Goal: Information Seeking & Learning: Learn about a topic

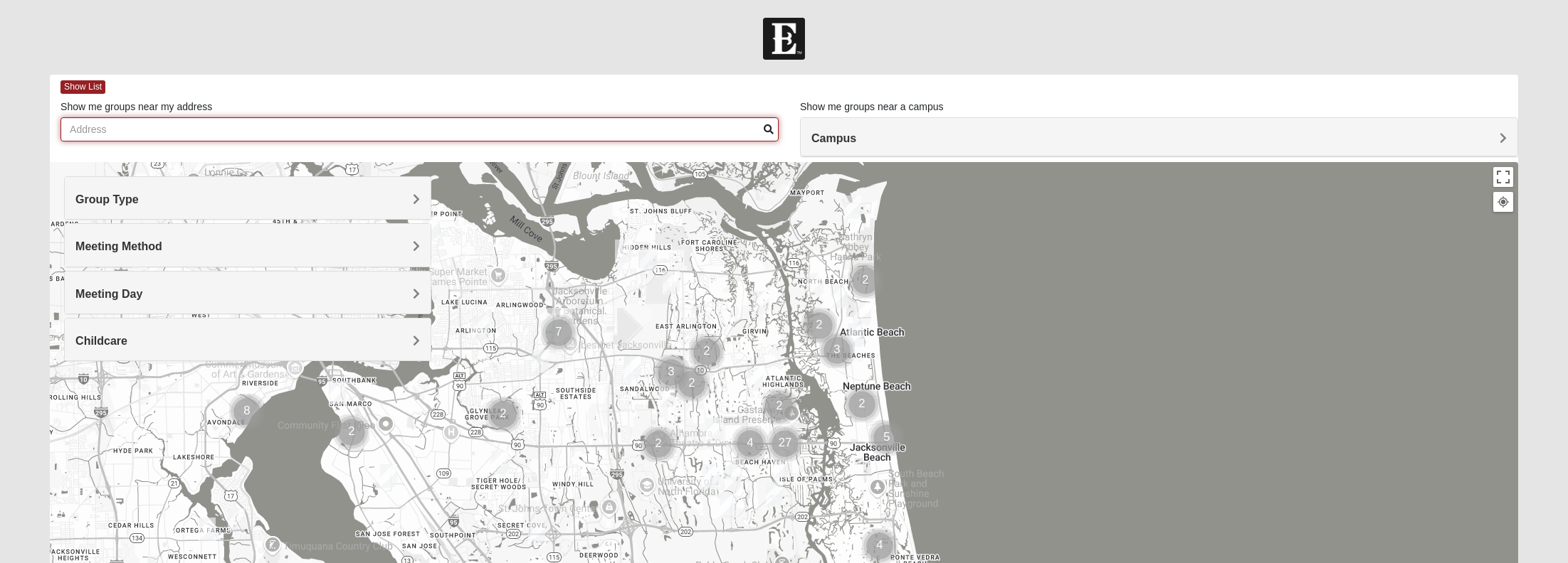
click at [99, 130] on input "Show me groups near my address" at bounding box center [419, 129] width 718 height 24
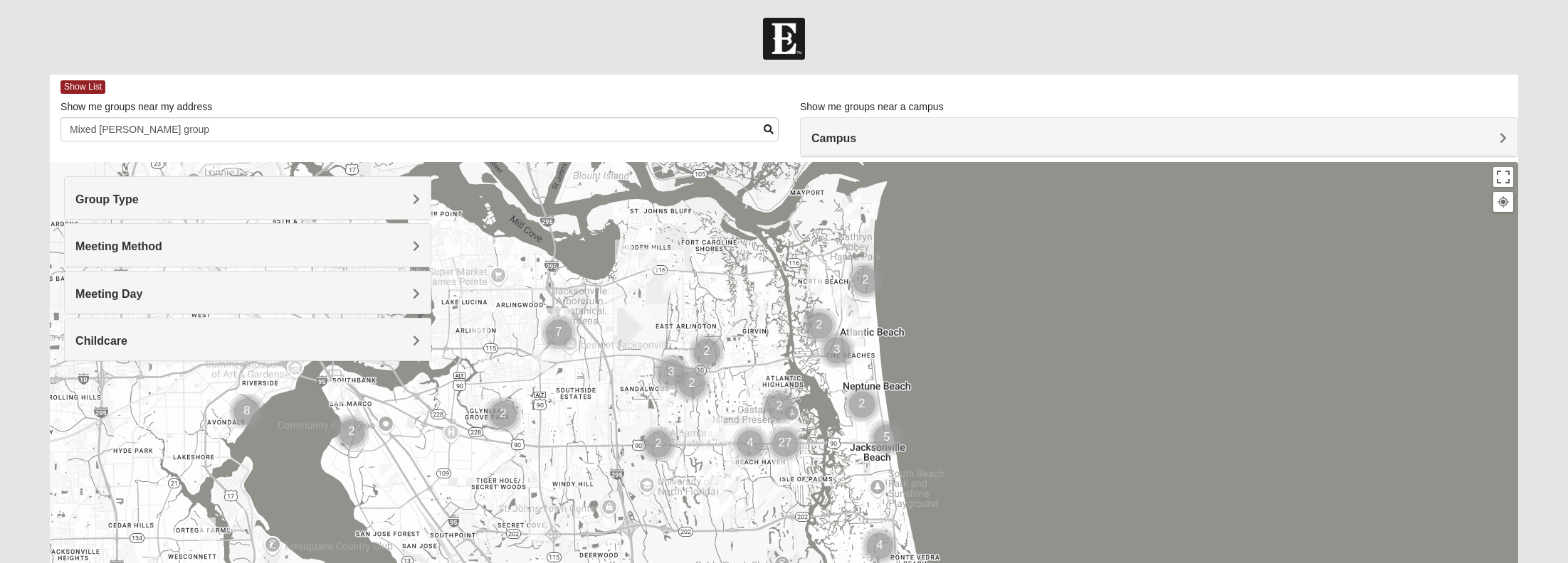
click at [1006, 132] on h4 "Campus" at bounding box center [1158, 139] width 695 height 14
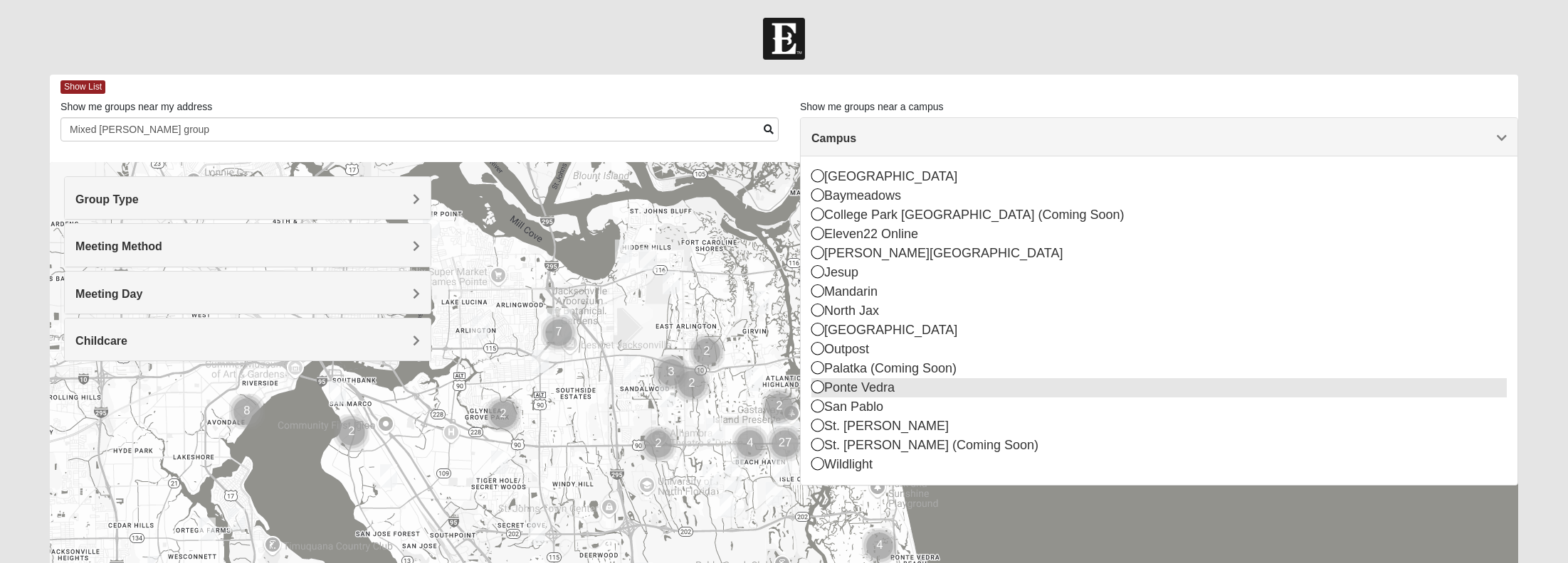
click at [816, 387] on icon at bounding box center [817, 386] width 13 height 13
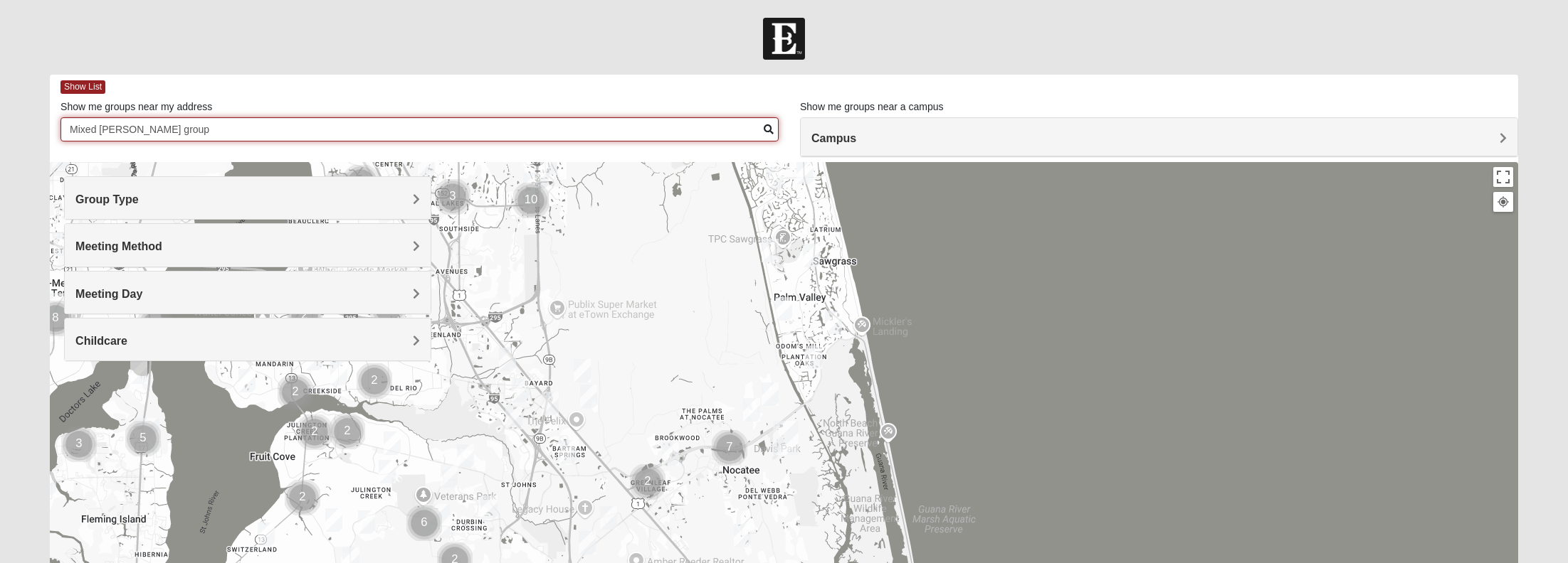
click at [178, 130] on input "Mixed [PERSON_NAME] group" at bounding box center [419, 129] width 718 height 24
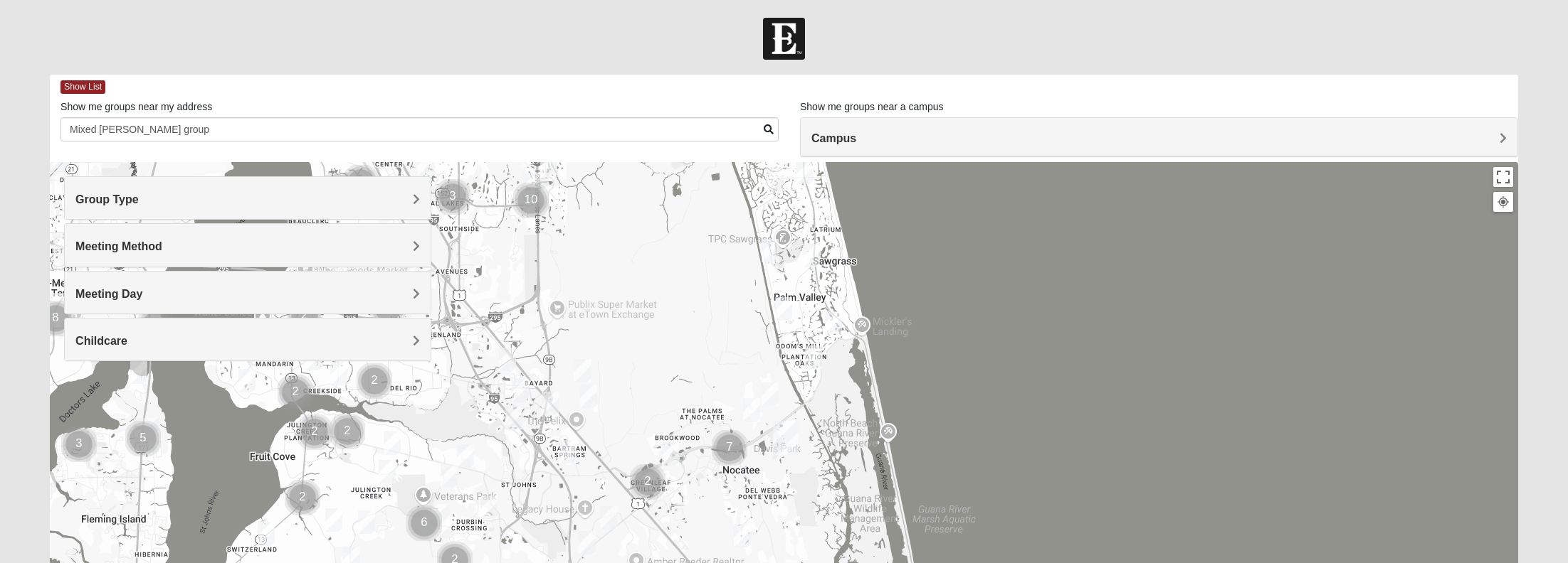
click at [139, 197] on span "Group Type" at bounding box center [107, 199] width 63 height 12
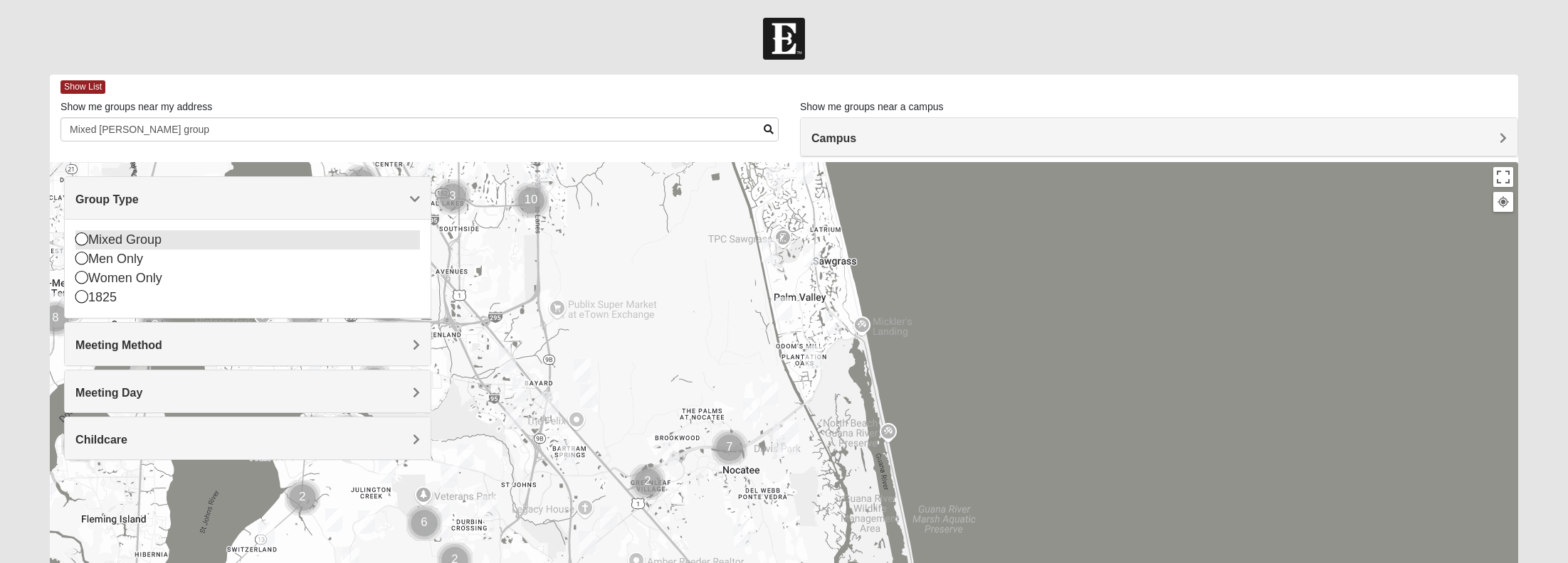
click at [77, 237] on icon at bounding box center [82, 238] width 13 height 13
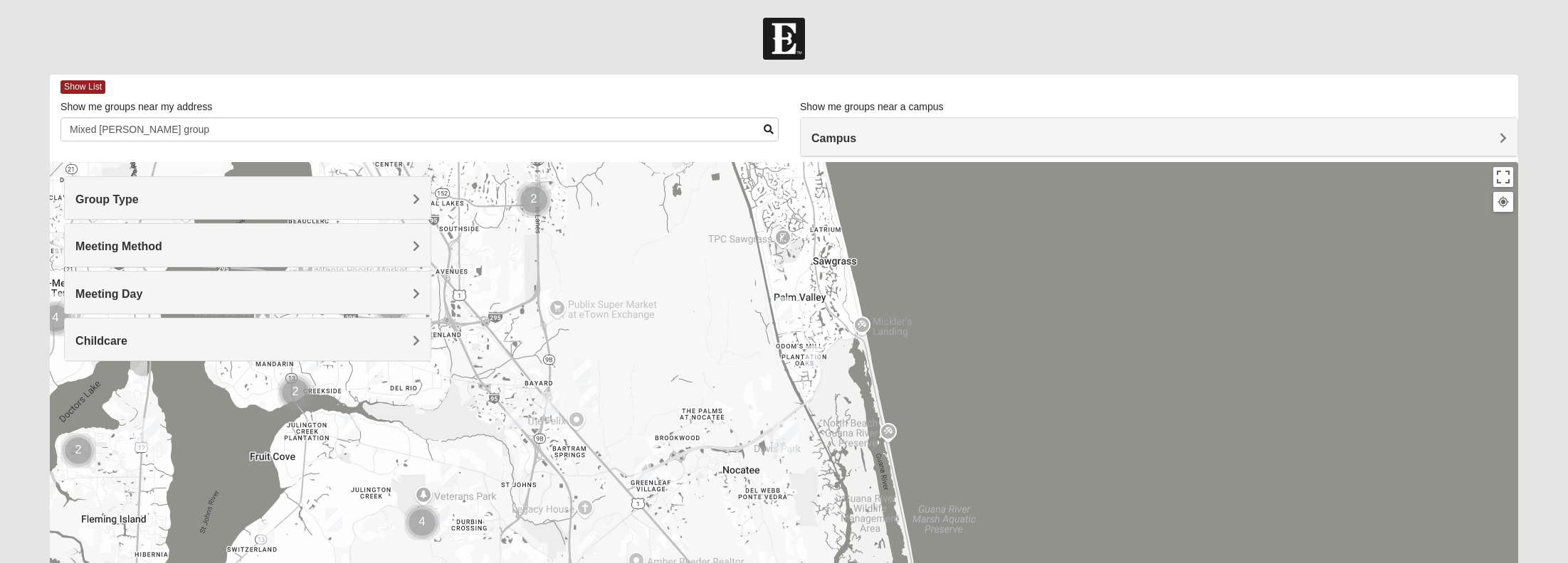
click at [405, 197] on h4 "Group Type" at bounding box center [248, 200] width 345 height 14
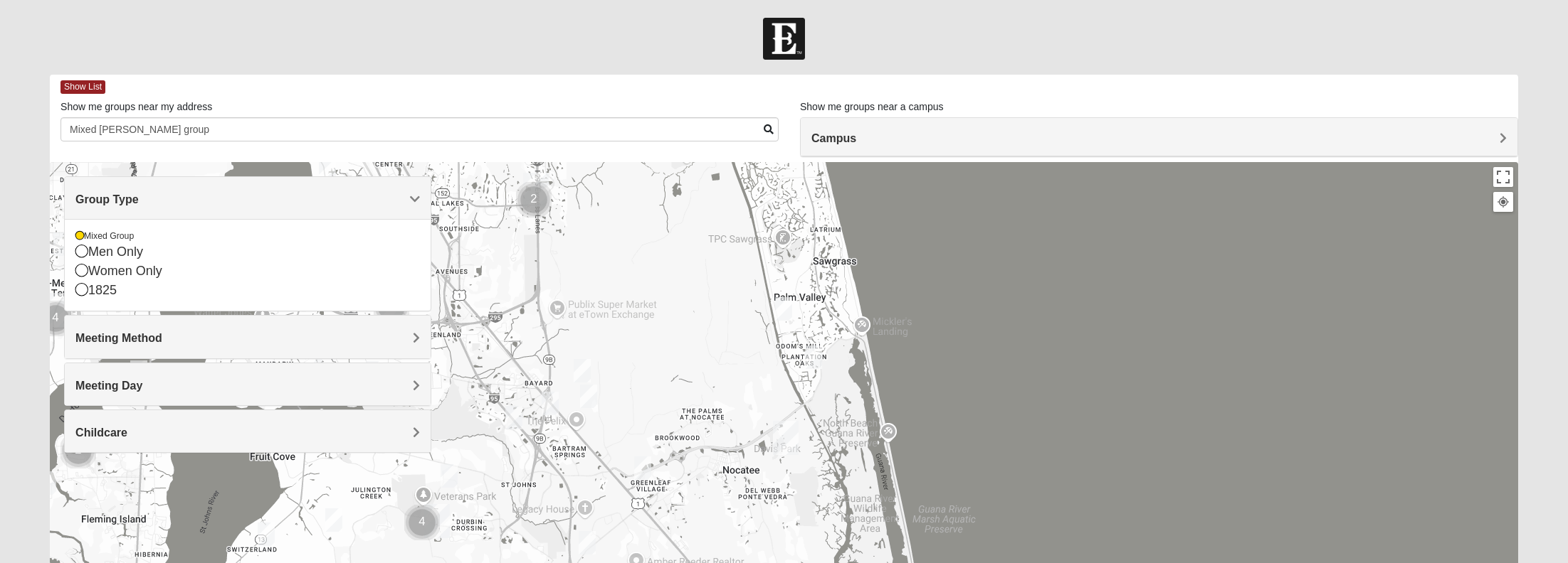
click at [388, 335] on h4 "Meeting Method" at bounding box center [248, 338] width 345 height 14
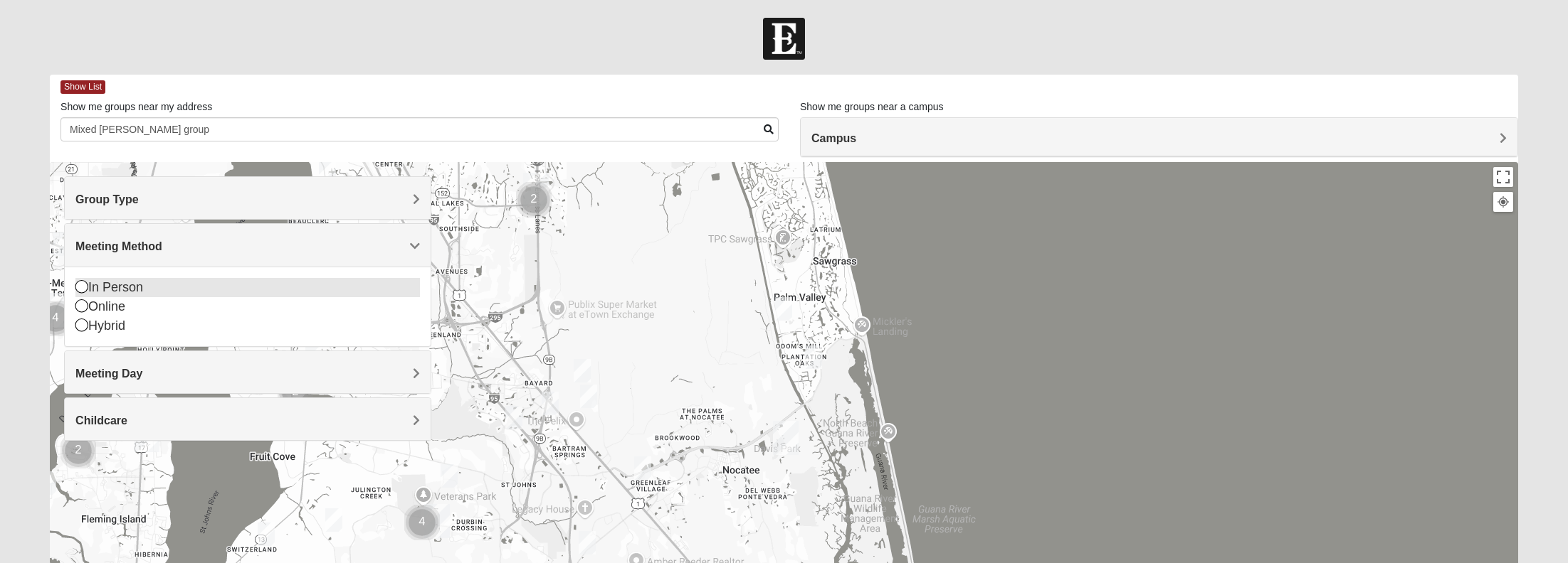
click at [78, 286] on icon at bounding box center [82, 287] width 13 height 13
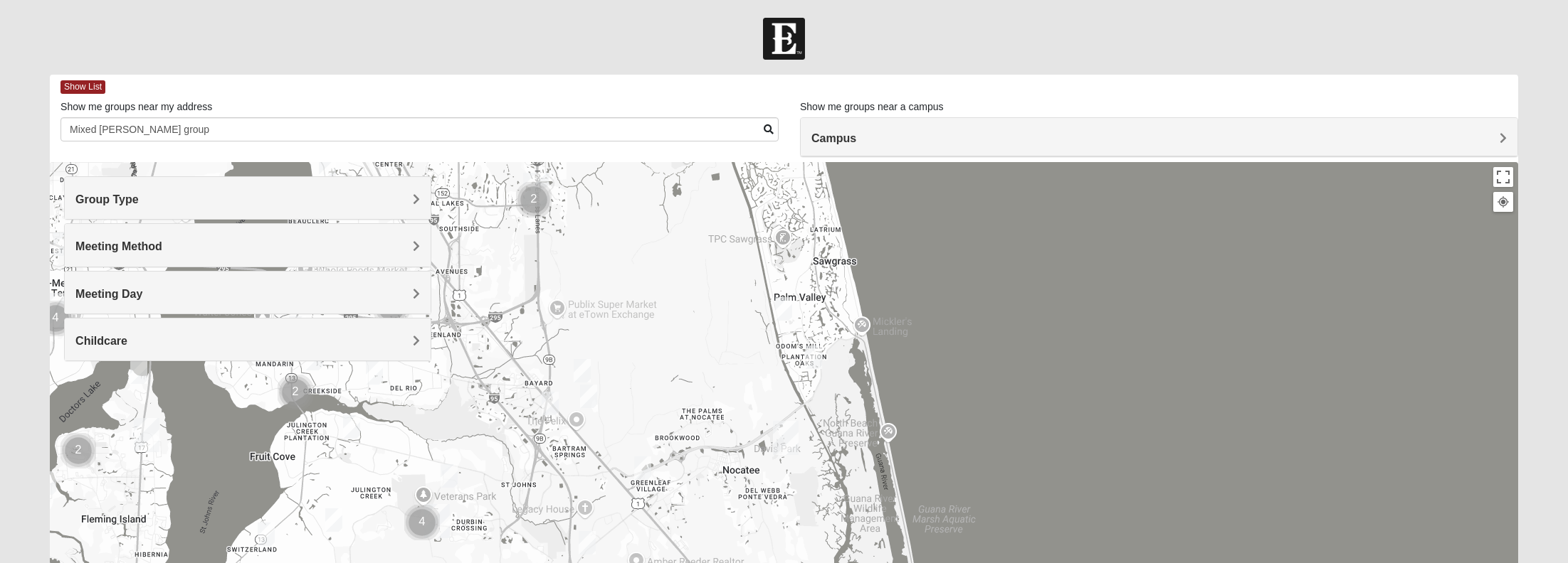
click at [142, 293] on span "Meeting Day" at bounding box center [109, 294] width 67 height 12
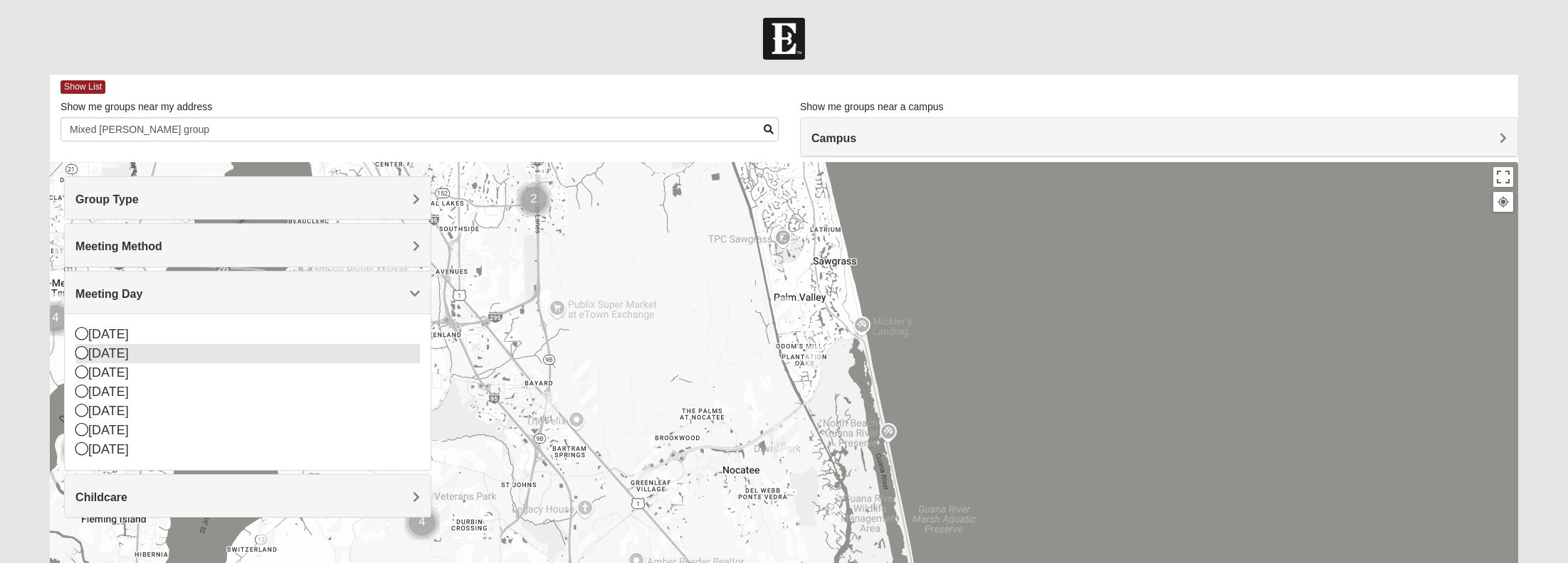
click at [83, 354] on icon at bounding box center [82, 352] width 13 height 13
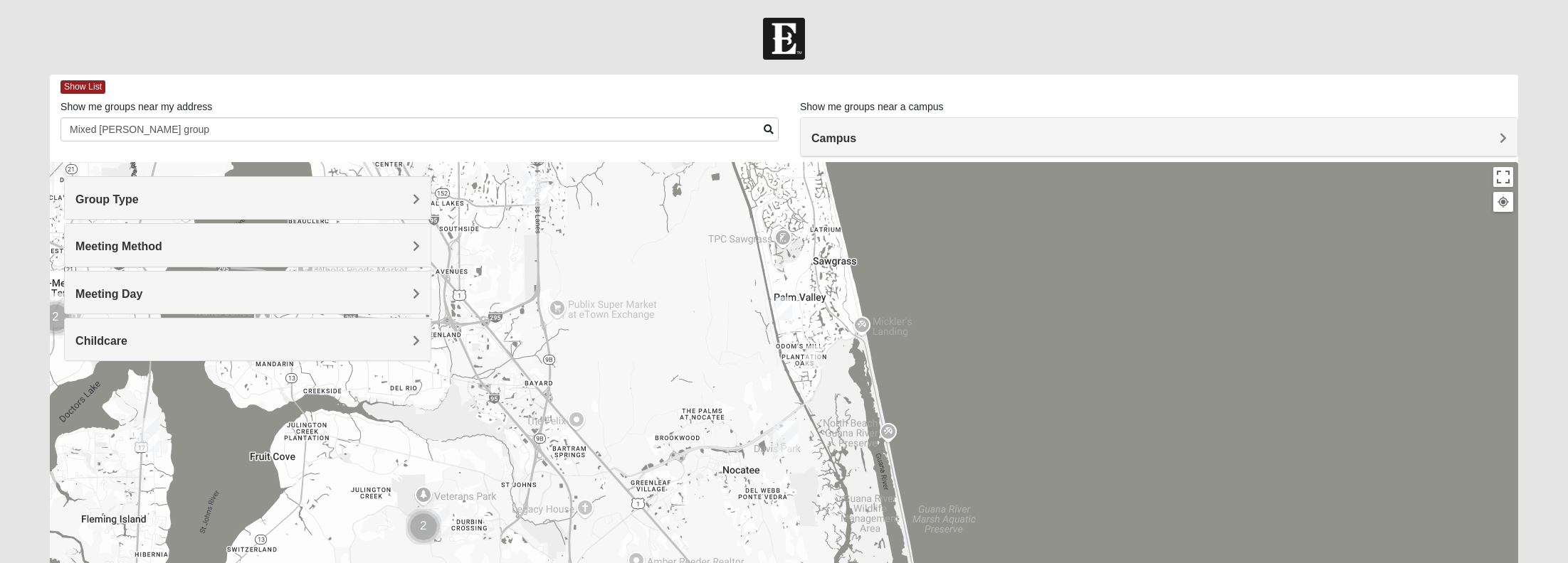
click at [128, 337] on span "Childcare" at bounding box center [101, 341] width 52 height 12
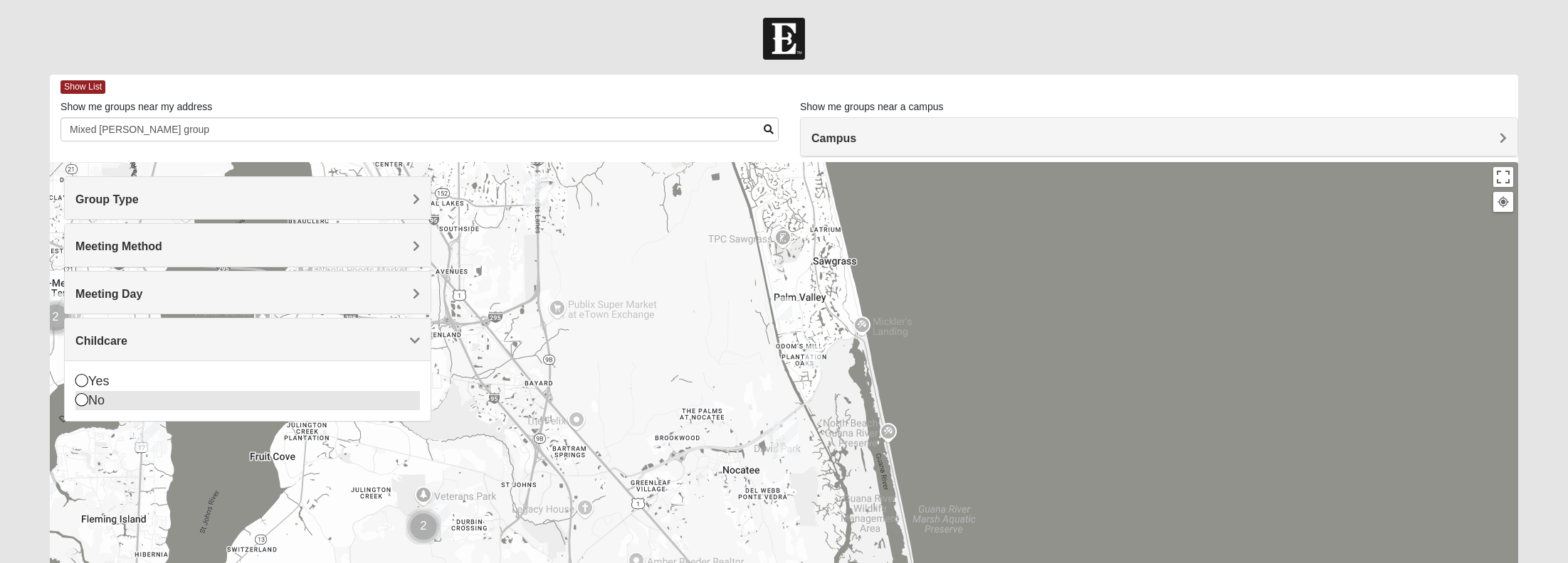
click at [83, 400] on icon at bounding box center [82, 400] width 13 height 13
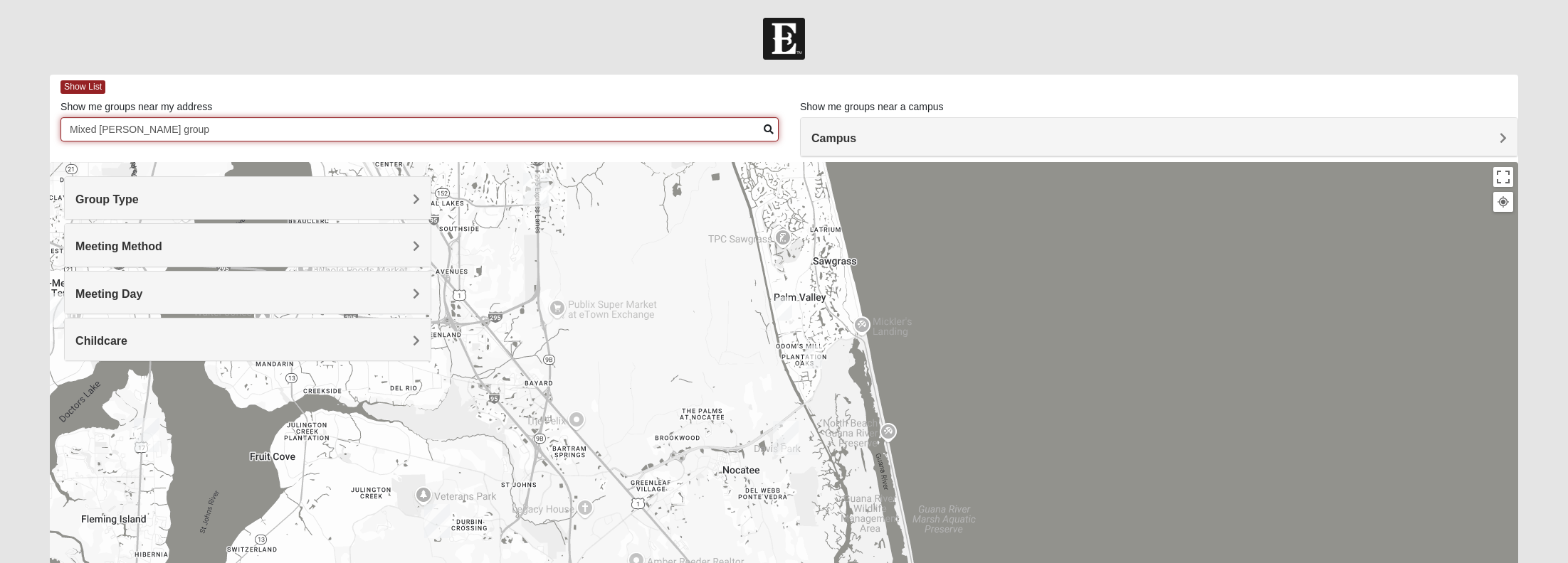
click at [180, 133] on input "Mixed [PERSON_NAME] group" at bounding box center [419, 129] width 718 height 24
drag, startPoint x: 180, startPoint y: 130, endPoint x: 32, endPoint y: 127, distance: 148.0
click at [32, 127] on form "Log In Find A Group Error Show List Loading Groups" at bounding box center [784, 401] width 1568 height 765
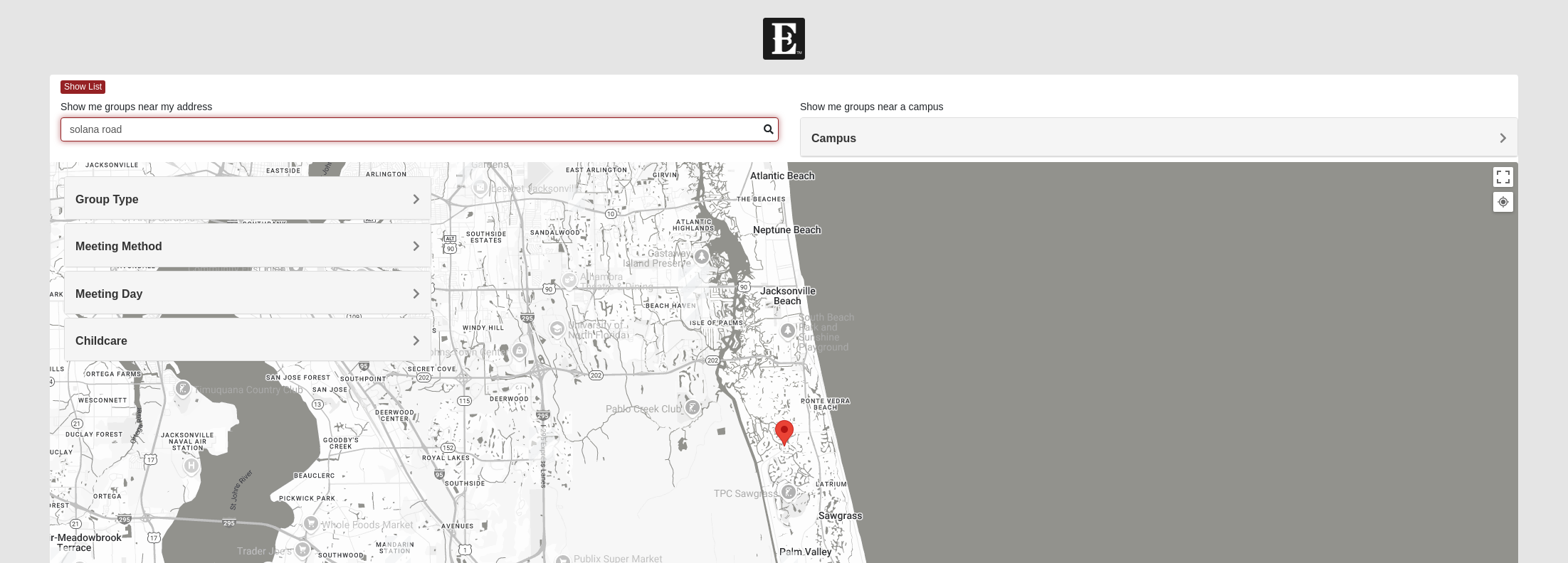
type input "solana road"
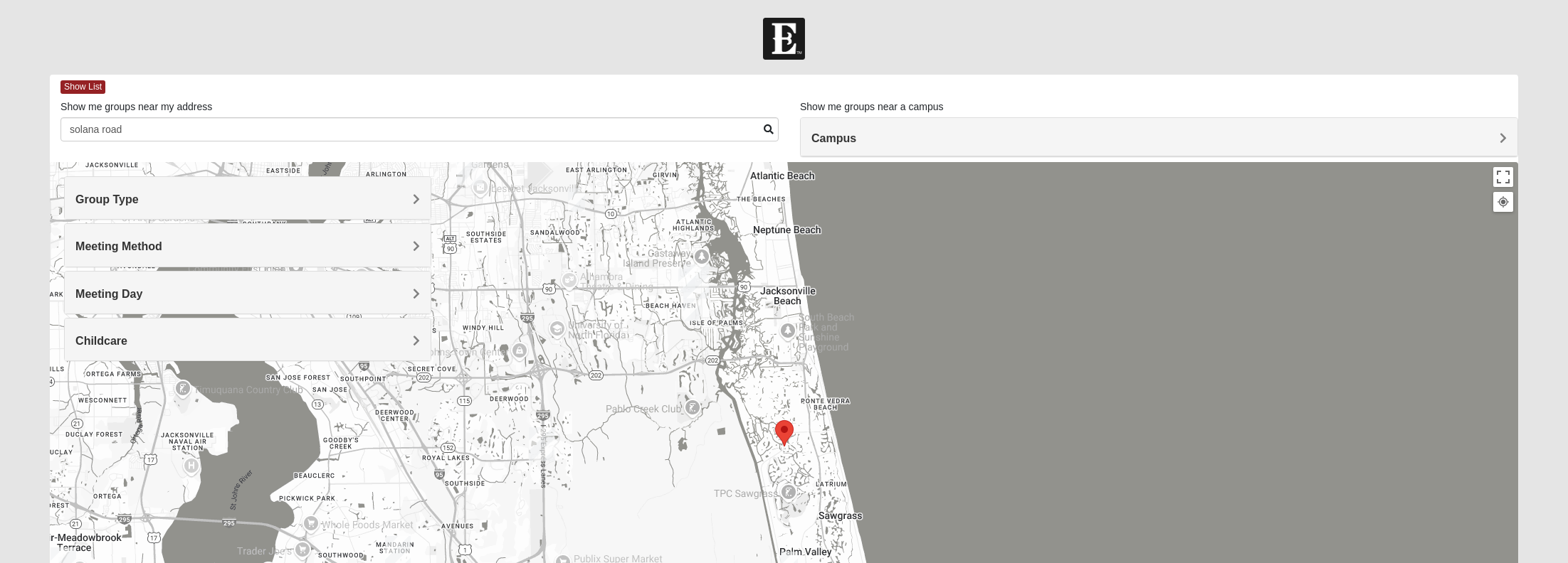
click at [693, 308] on img "Mixed Irish 32224" at bounding box center [692, 310] width 17 height 24
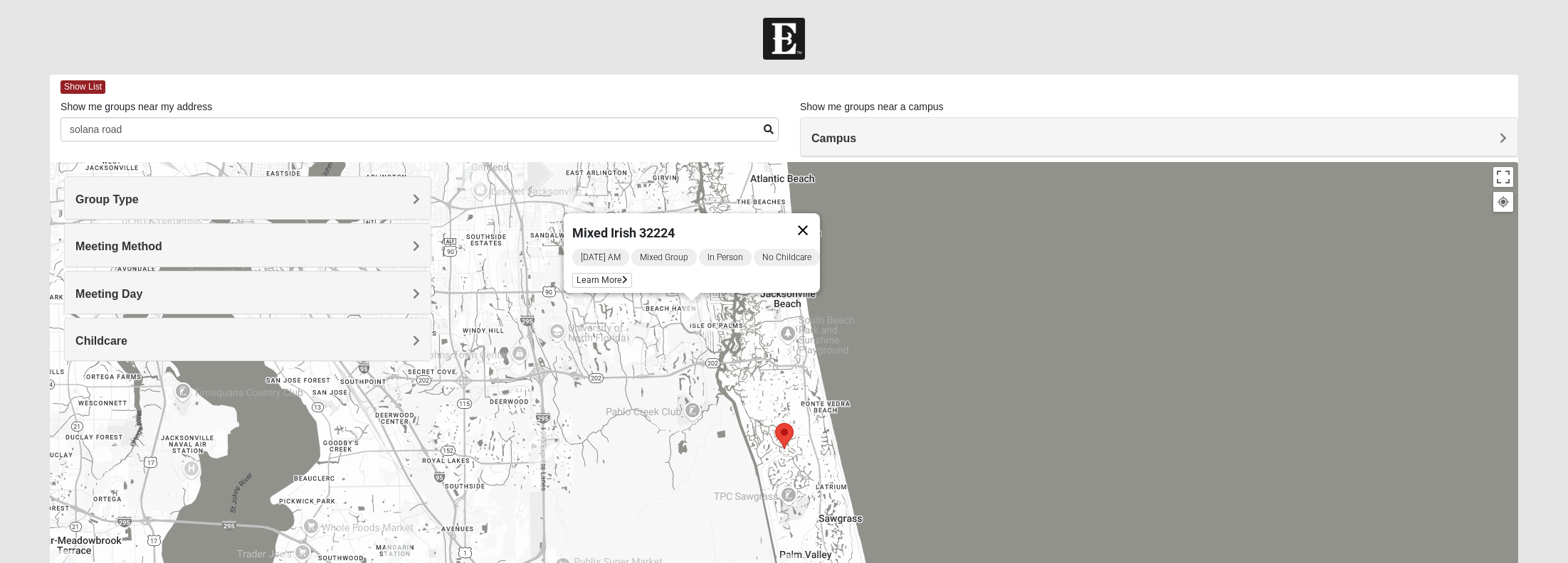
click at [813, 217] on button "Close" at bounding box center [802, 230] width 34 height 34
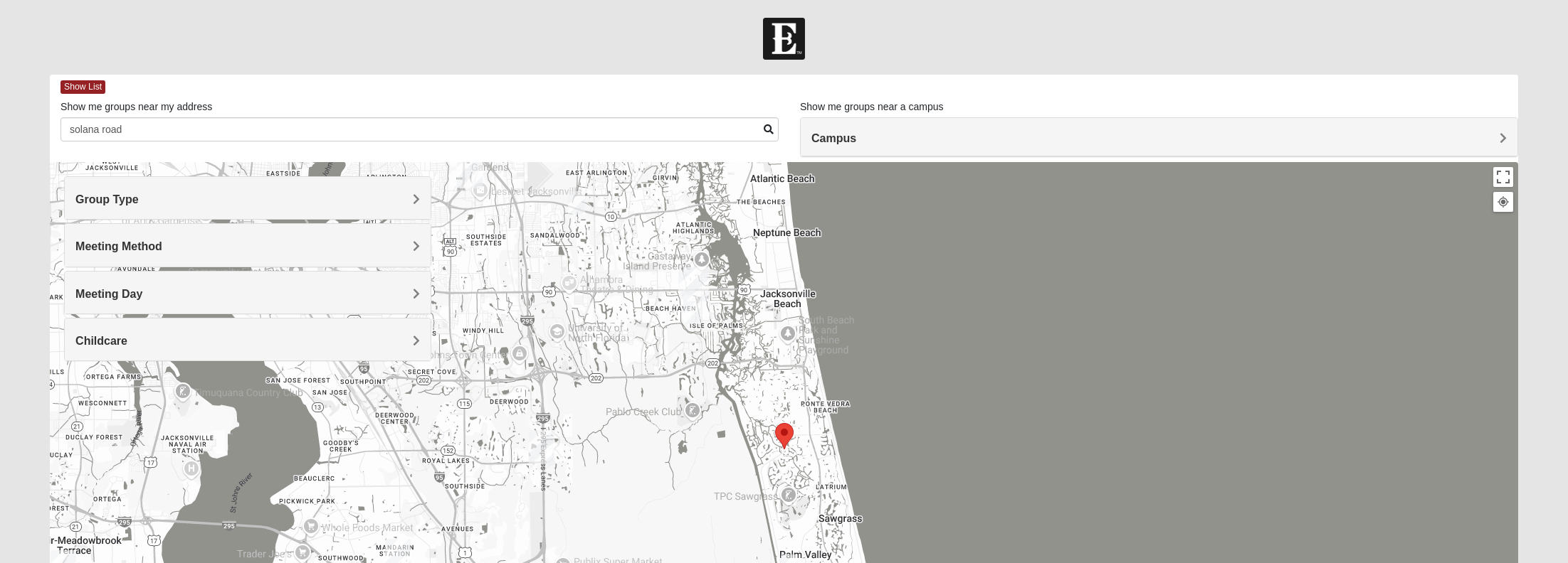
click at [685, 274] on img "San Pablo" at bounding box center [696, 284] width 26 height 34
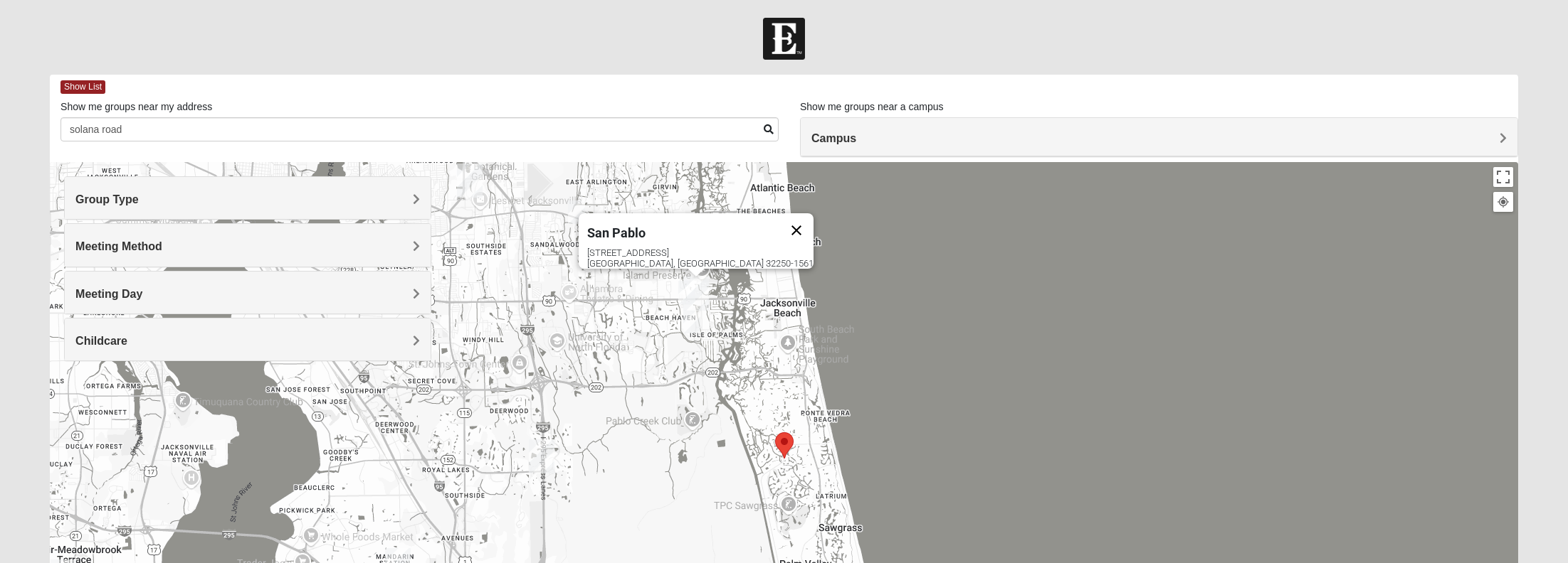
click at [779, 221] on button "Close" at bounding box center [796, 230] width 34 height 34
click at [540, 452] on img "Baymeadows" at bounding box center [541, 457] width 26 height 34
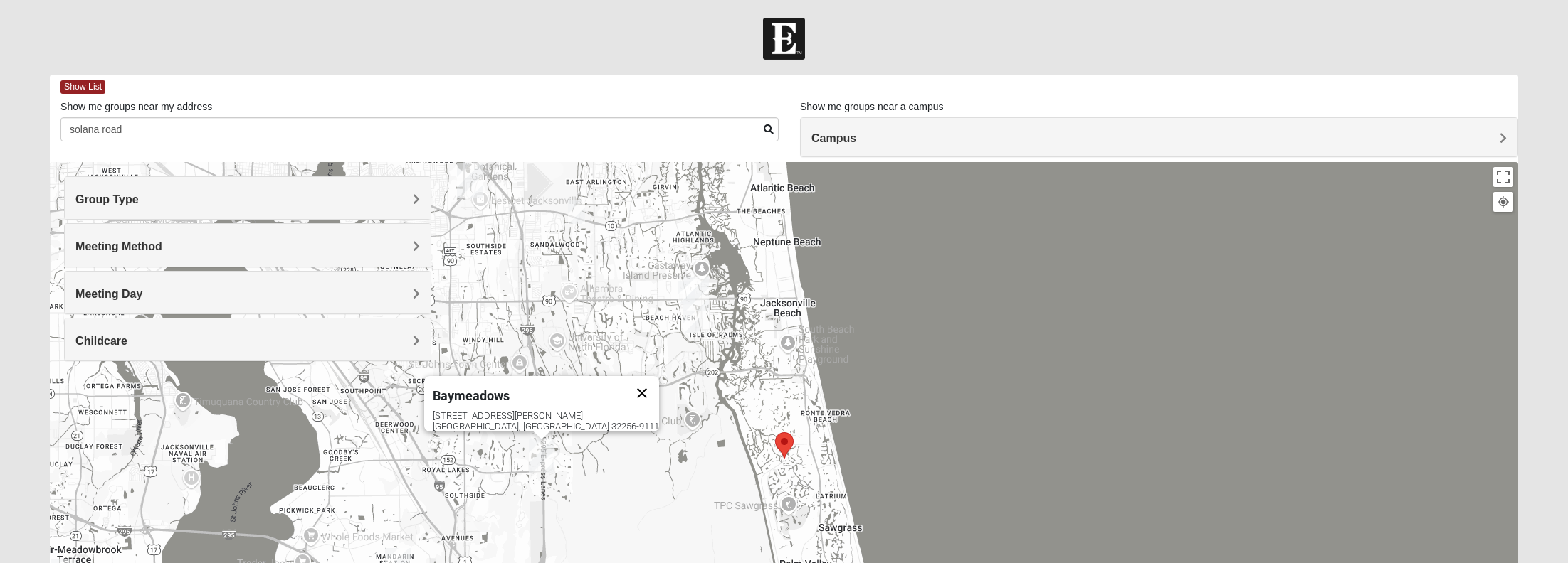
click at [624, 384] on button "Close" at bounding box center [641, 393] width 34 height 34
click at [775, 433] on area "Selected Address" at bounding box center [775, 433] width 0 height 0
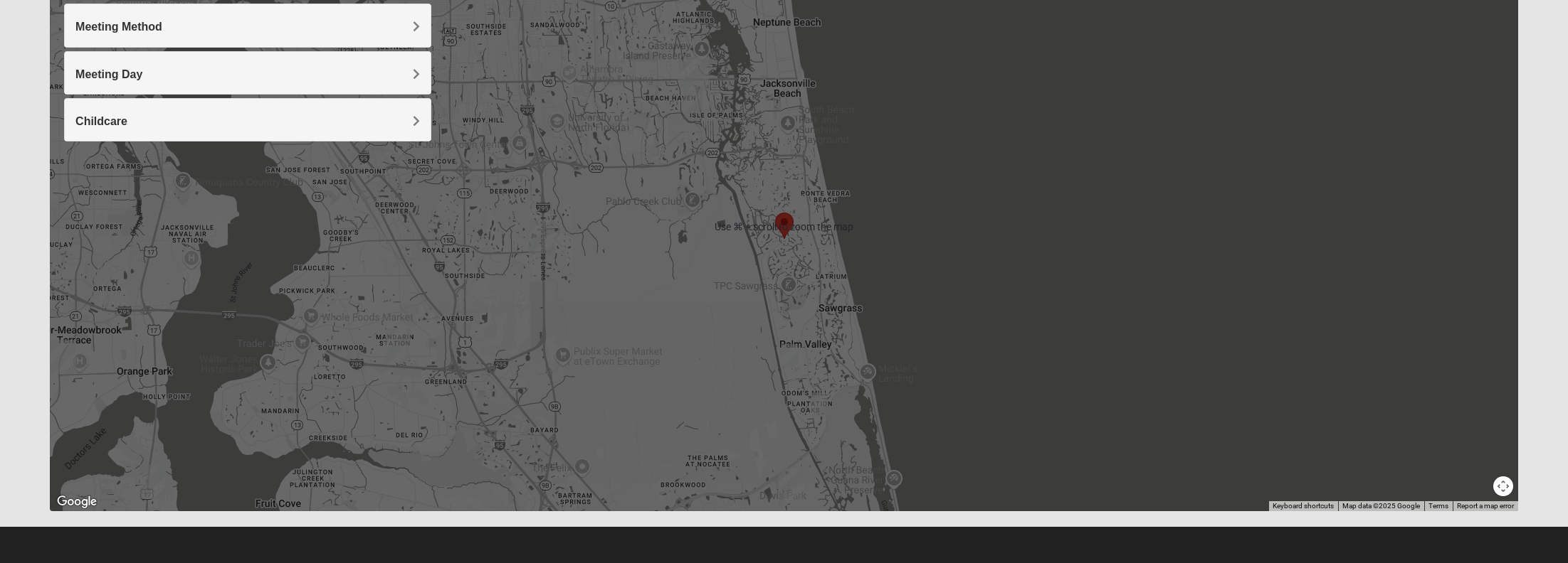
scroll to position [217, 0]
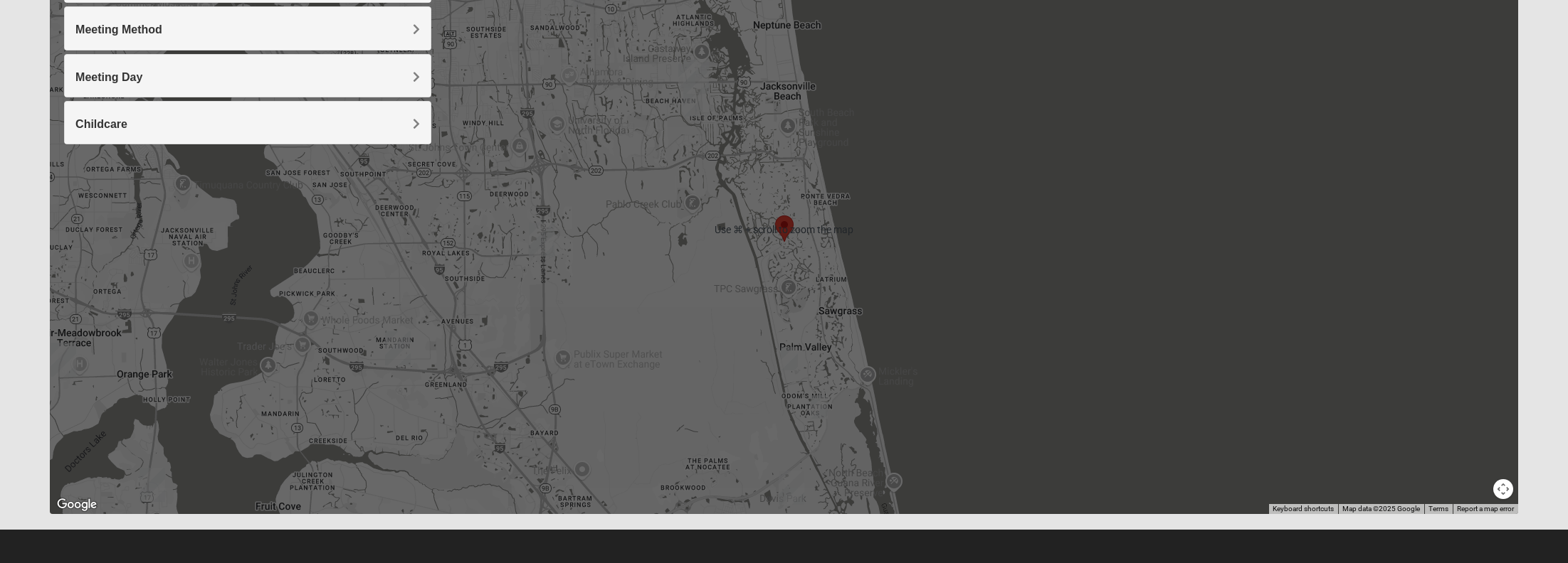
click at [790, 355] on img "Mixed Pate 32082" at bounding box center [790, 359] width 17 height 24
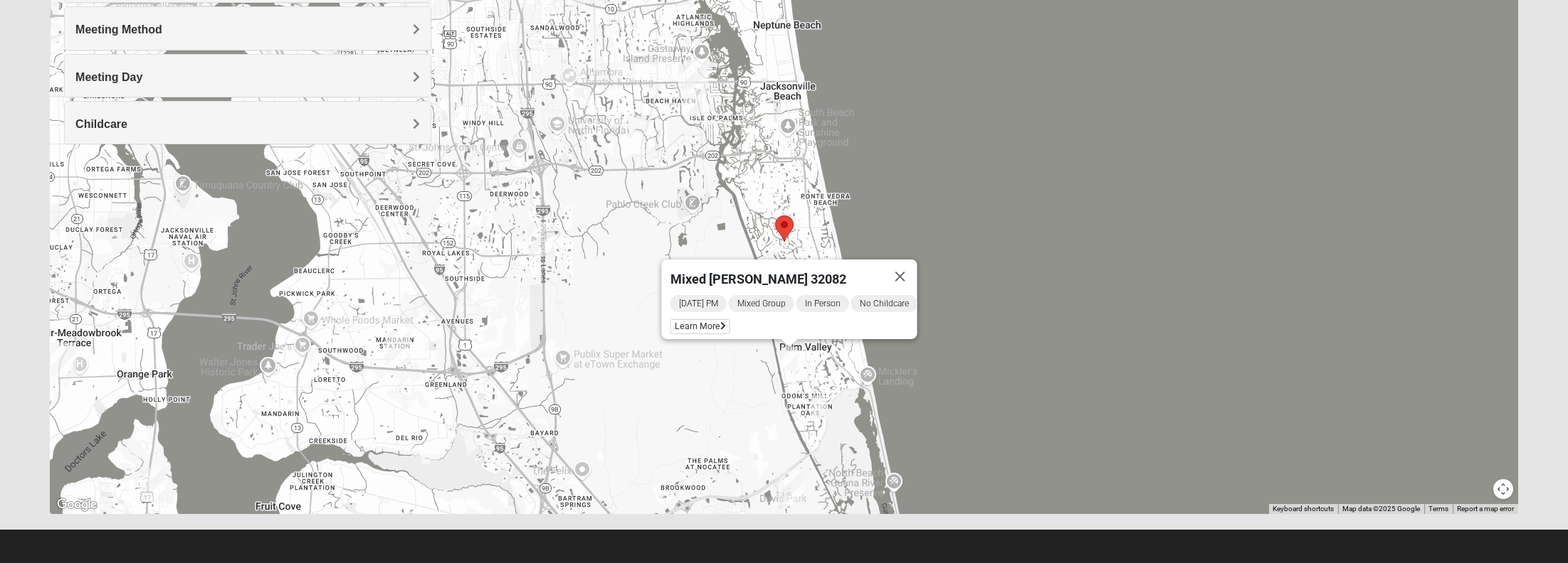
click at [822, 404] on img "Mixed Reed 32081" at bounding box center [819, 407] width 17 height 24
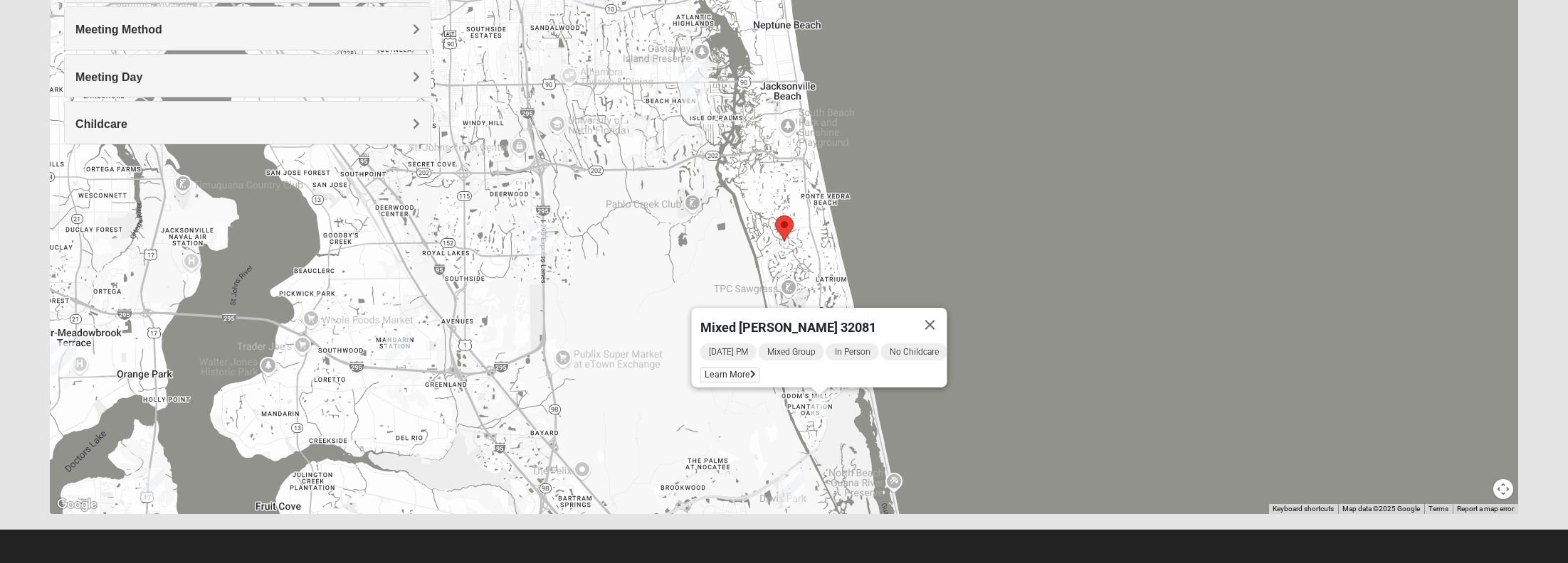
click at [775, 215] on area "Selected Address" at bounding box center [775, 215] width 0 height 0
drag, startPoint x: 742, startPoint y: 253, endPoint x: 752, endPoint y: 242, distance: 14.9
click at [742, 253] on div "Mixed [PERSON_NAME] 32081 [DATE] PM Mixed Group In Person No Childcare Learn Mo…" at bounding box center [784, 230] width 1468 height 569
click at [752, 242] on div "Mixed [PERSON_NAME] 32081 [DATE] PM Mixed Group In Person No Childcare Learn Mo…" at bounding box center [784, 230] width 1468 height 569
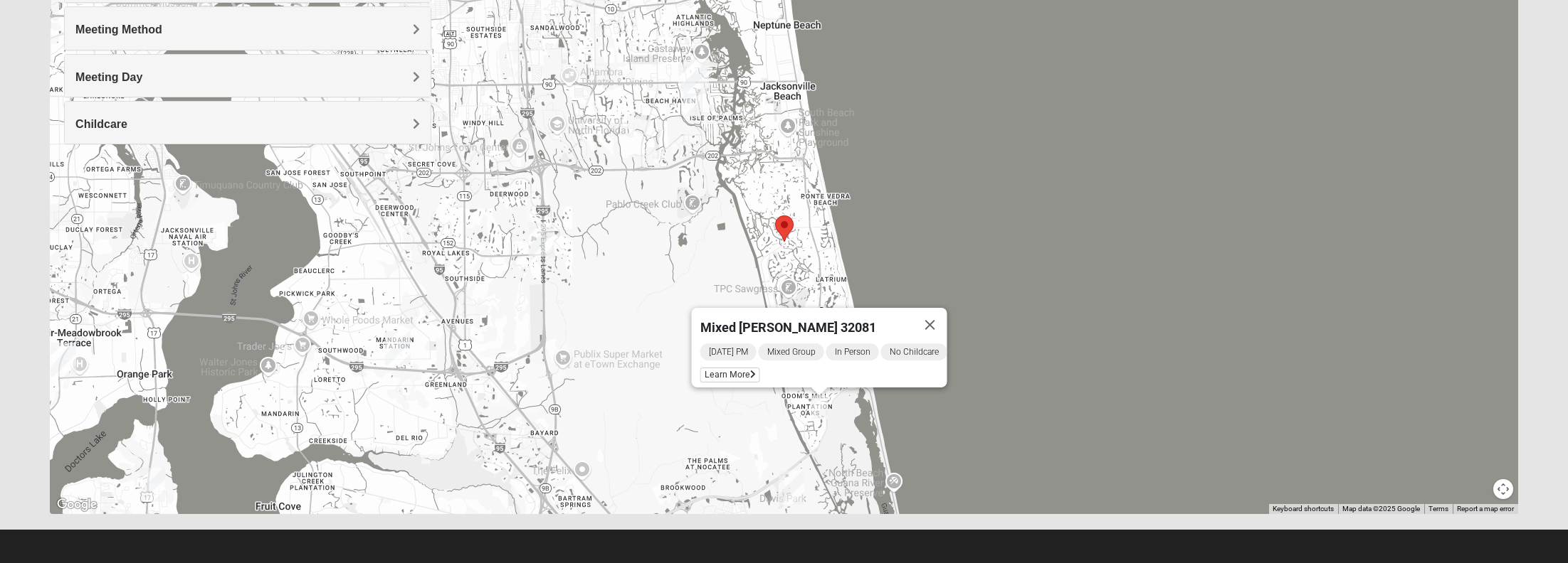
click at [705, 242] on div "Mixed [PERSON_NAME] 32081 [DATE] PM Mixed Group In Person No Childcare Learn Mo…" at bounding box center [784, 230] width 1468 height 569
click at [939, 315] on button "Close" at bounding box center [929, 325] width 34 height 34
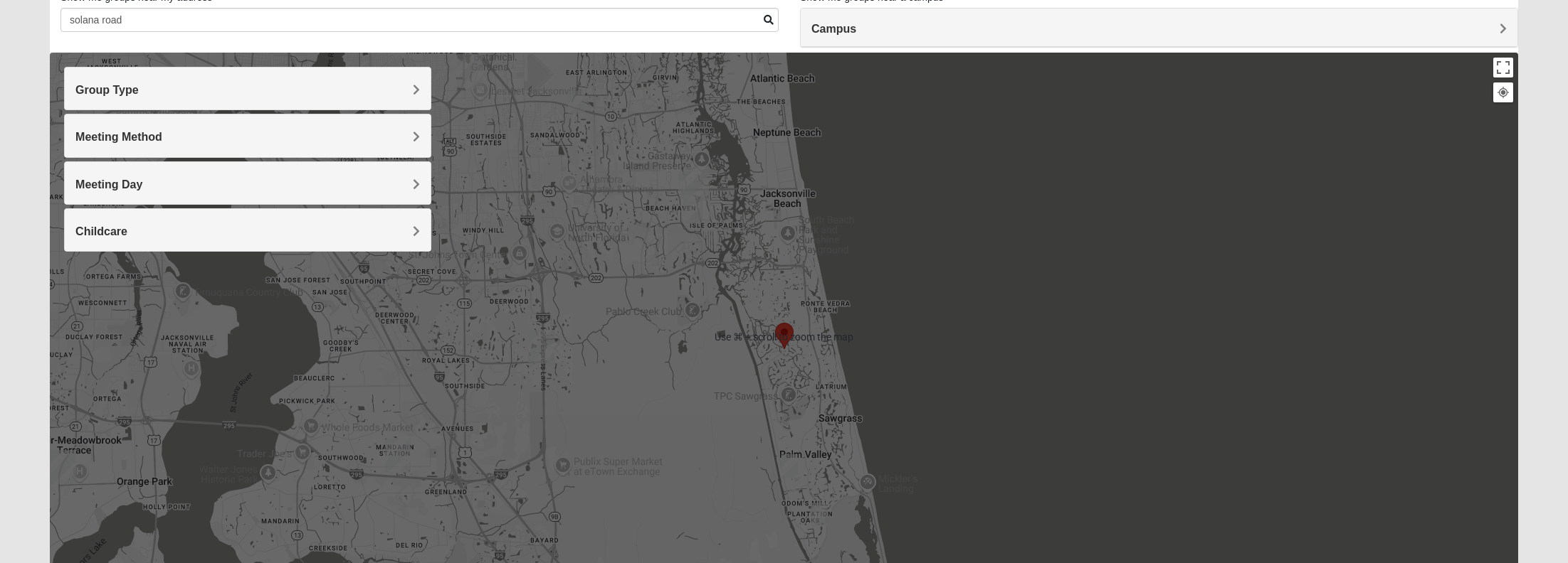
scroll to position [0, 0]
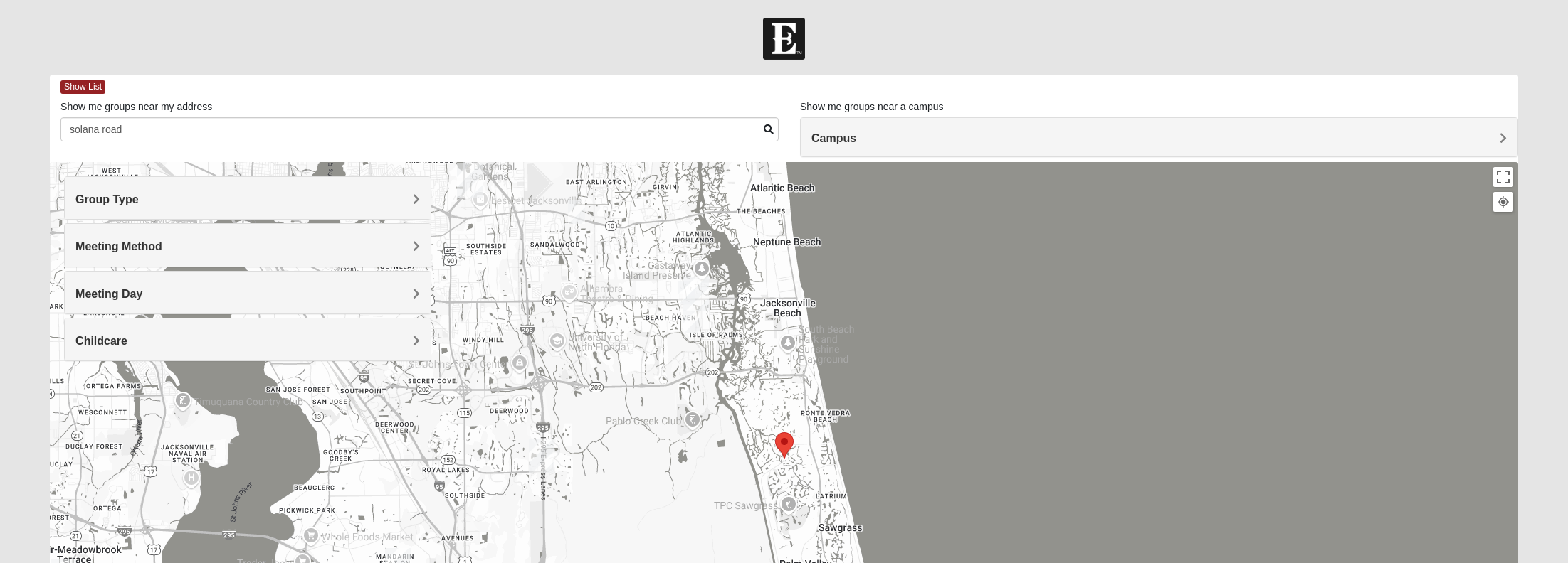
click at [128, 339] on span "Childcare" at bounding box center [101, 341] width 52 height 12
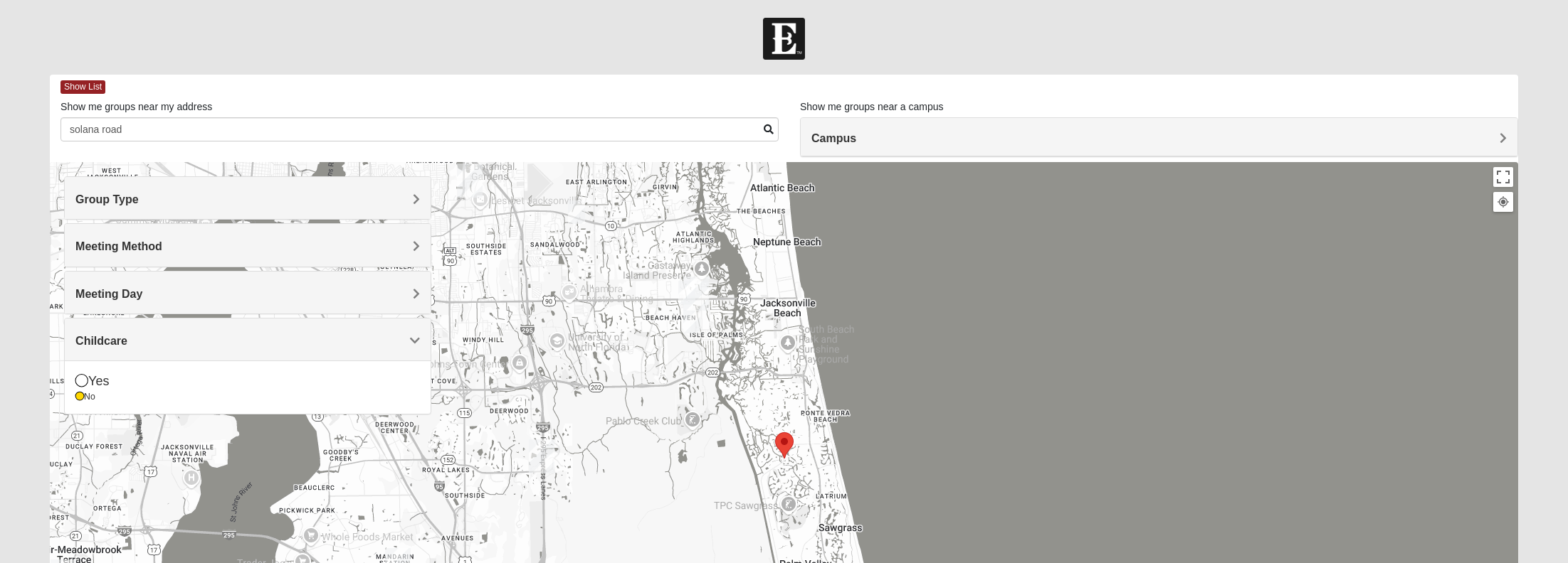
click at [168, 293] on h4 "Meeting Day" at bounding box center [248, 294] width 345 height 14
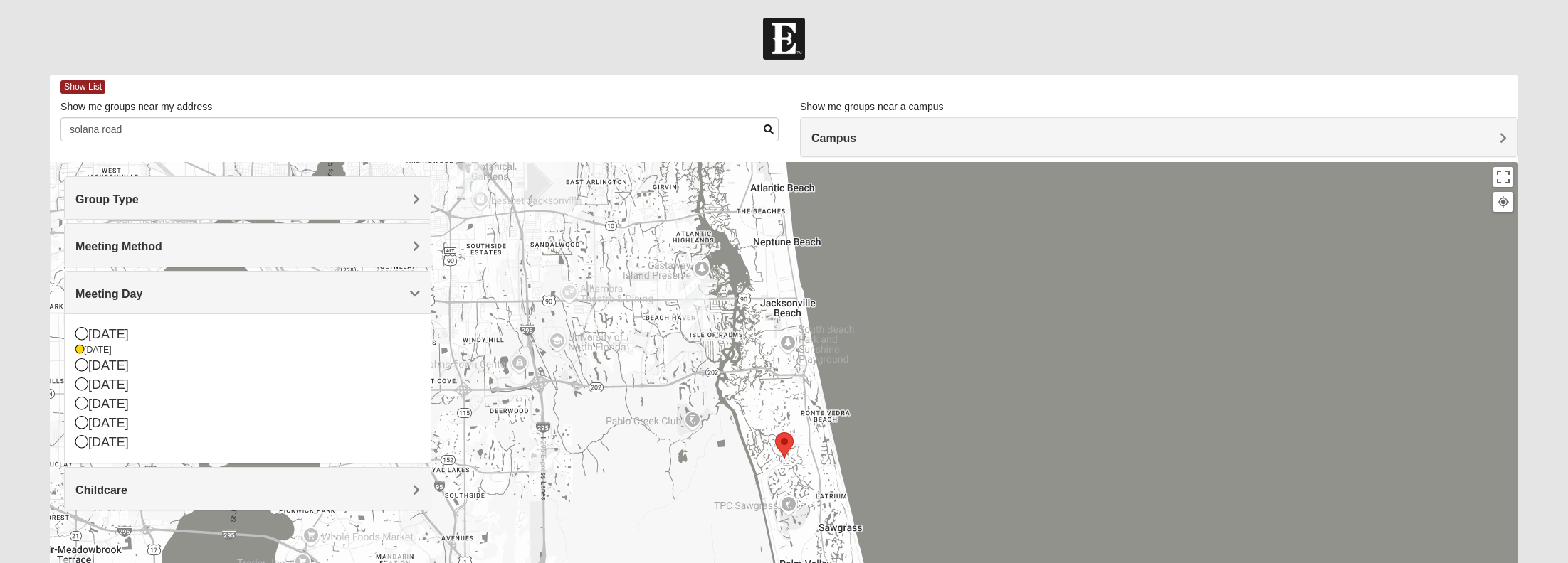
click at [191, 248] on h4 "Meeting Method" at bounding box center [248, 247] width 345 height 14
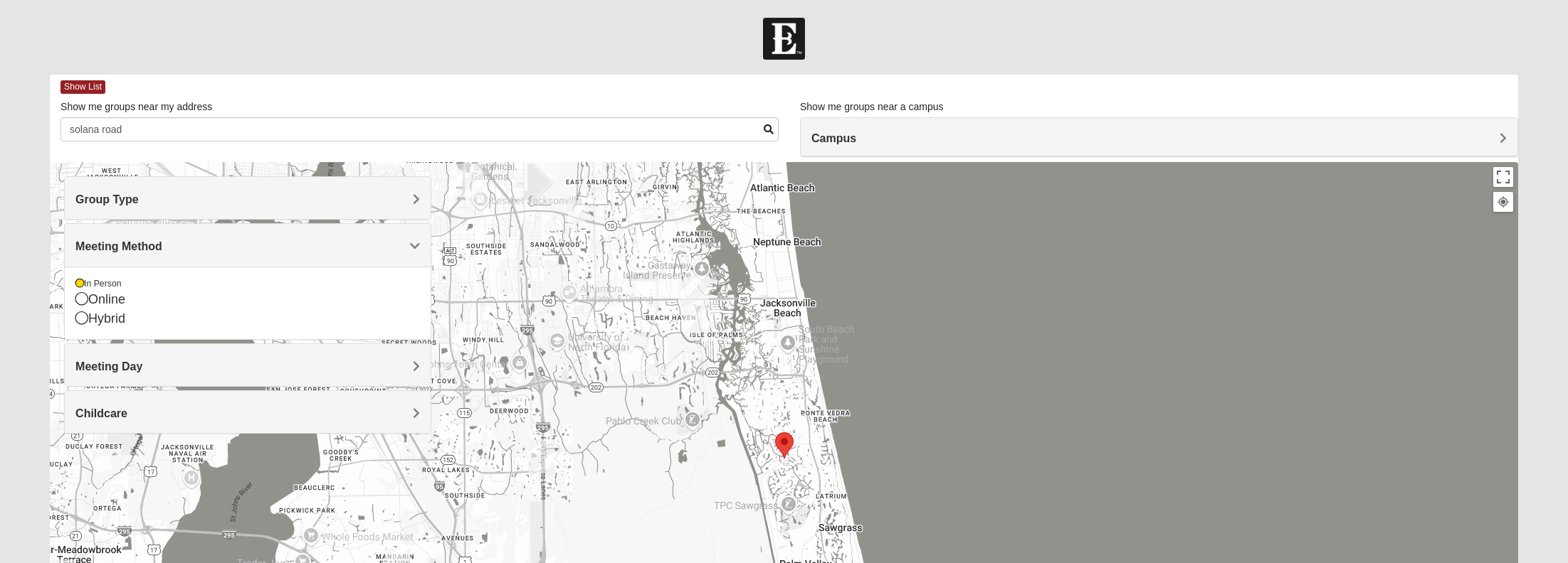
click at [172, 194] on h4 "Group Type" at bounding box center [248, 200] width 345 height 14
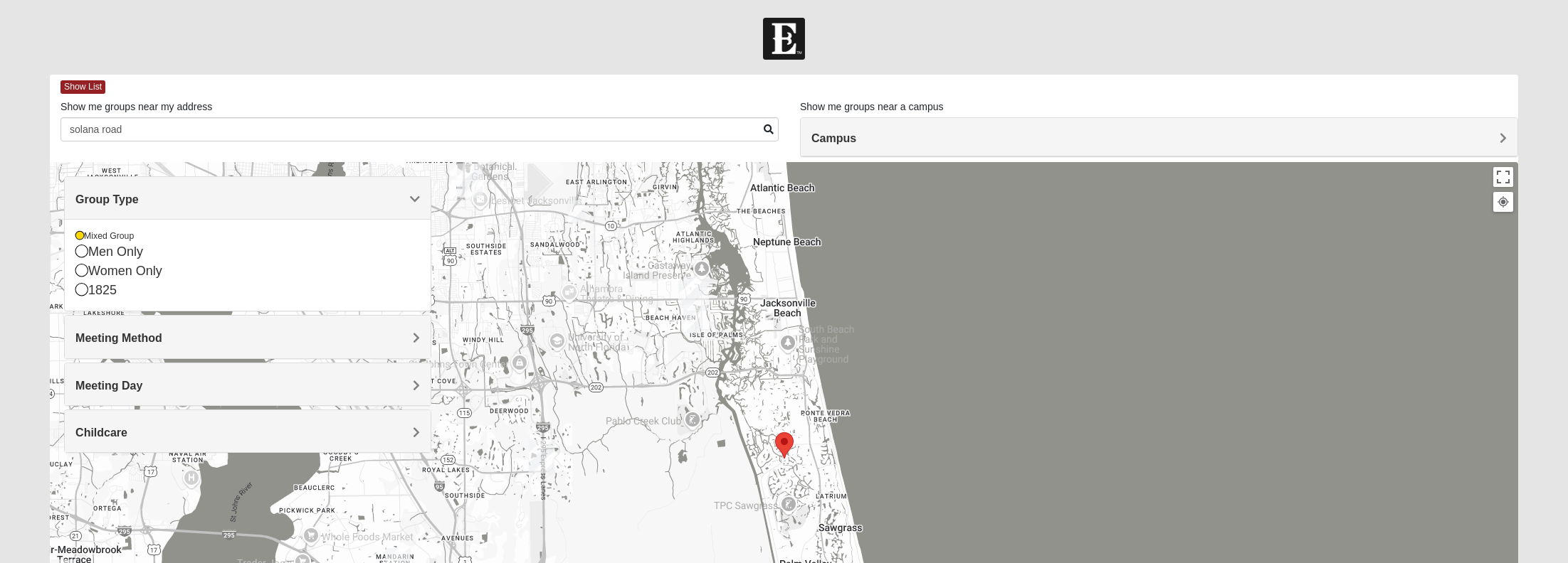
click at [659, 379] on div at bounding box center [784, 446] width 1468 height 569
click at [350, 197] on h4 "Group Type" at bounding box center [248, 200] width 345 height 14
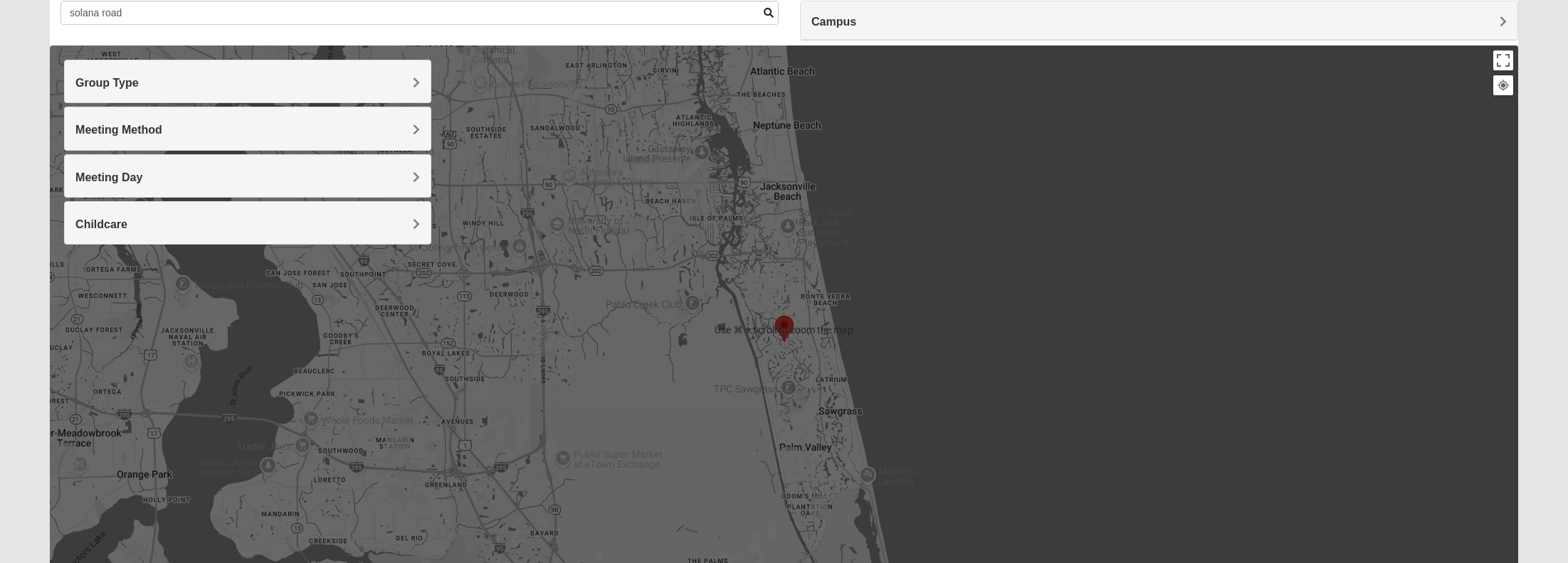
scroll to position [114, 0]
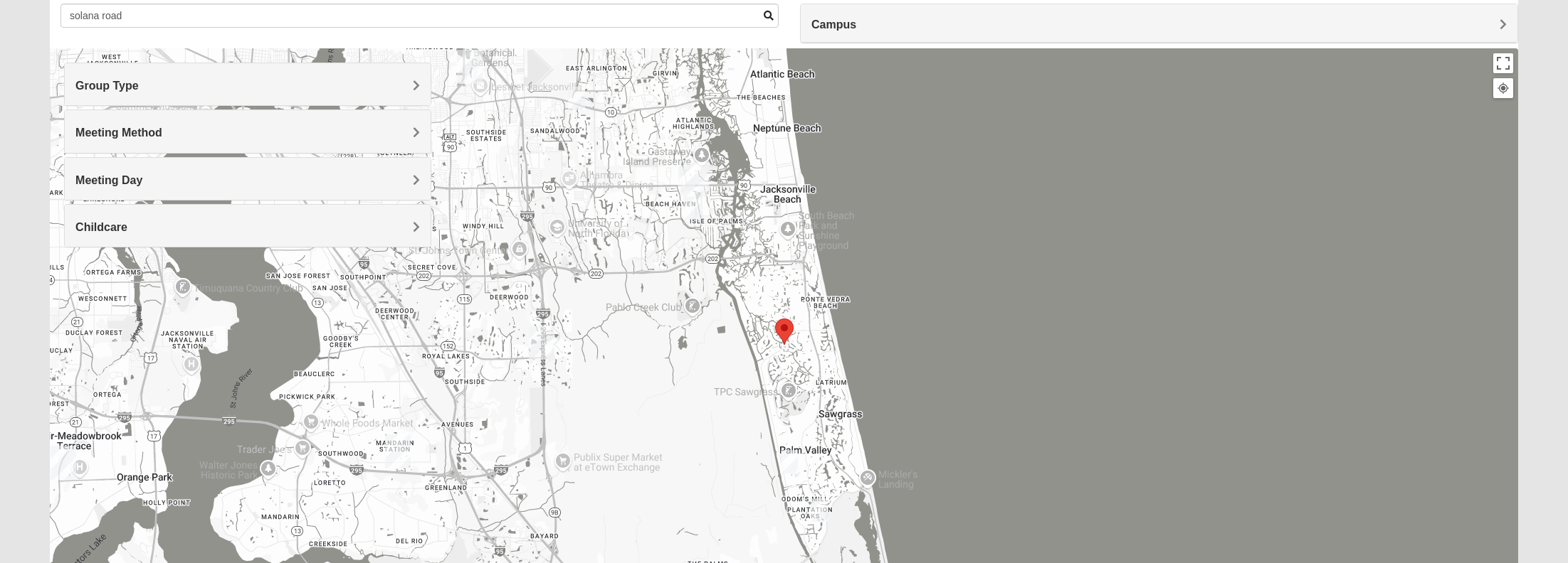
click at [139, 86] on span "Group Type" at bounding box center [107, 86] width 63 height 12
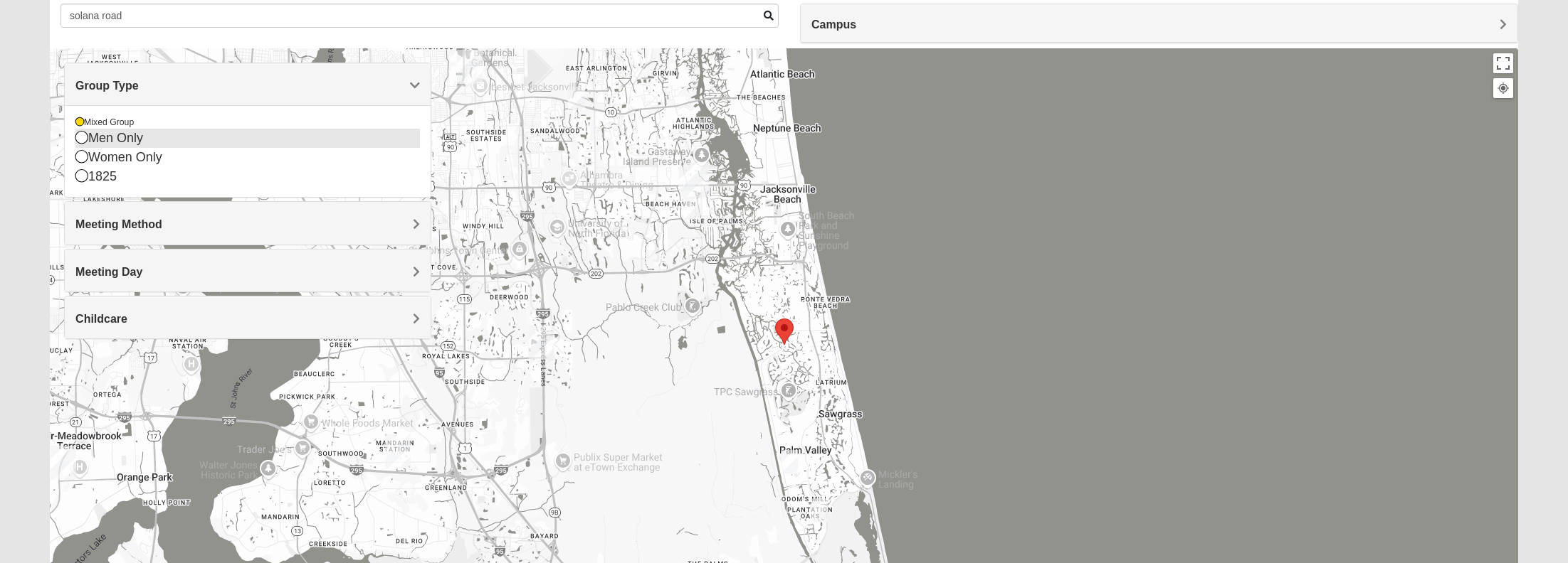
click at [82, 137] on icon at bounding box center [82, 137] width 13 height 13
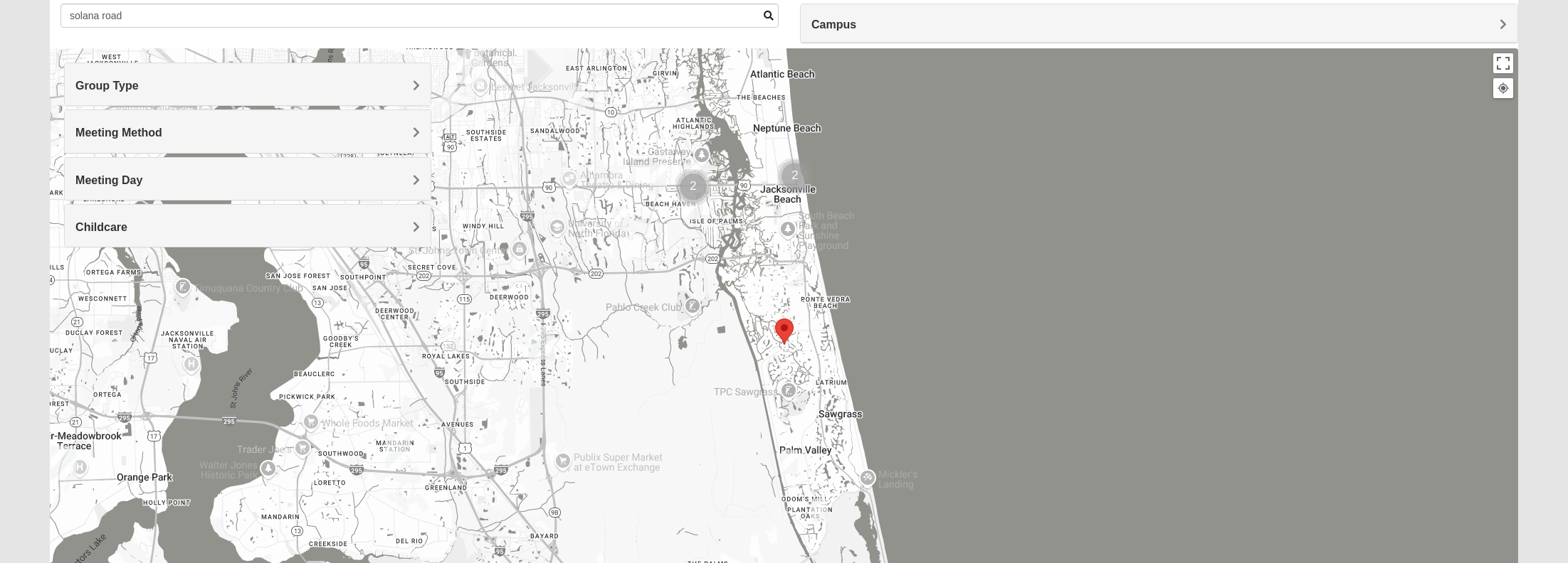
click at [792, 271] on img "Mens Crescimanno 32082" at bounding box center [795, 276] width 17 height 24
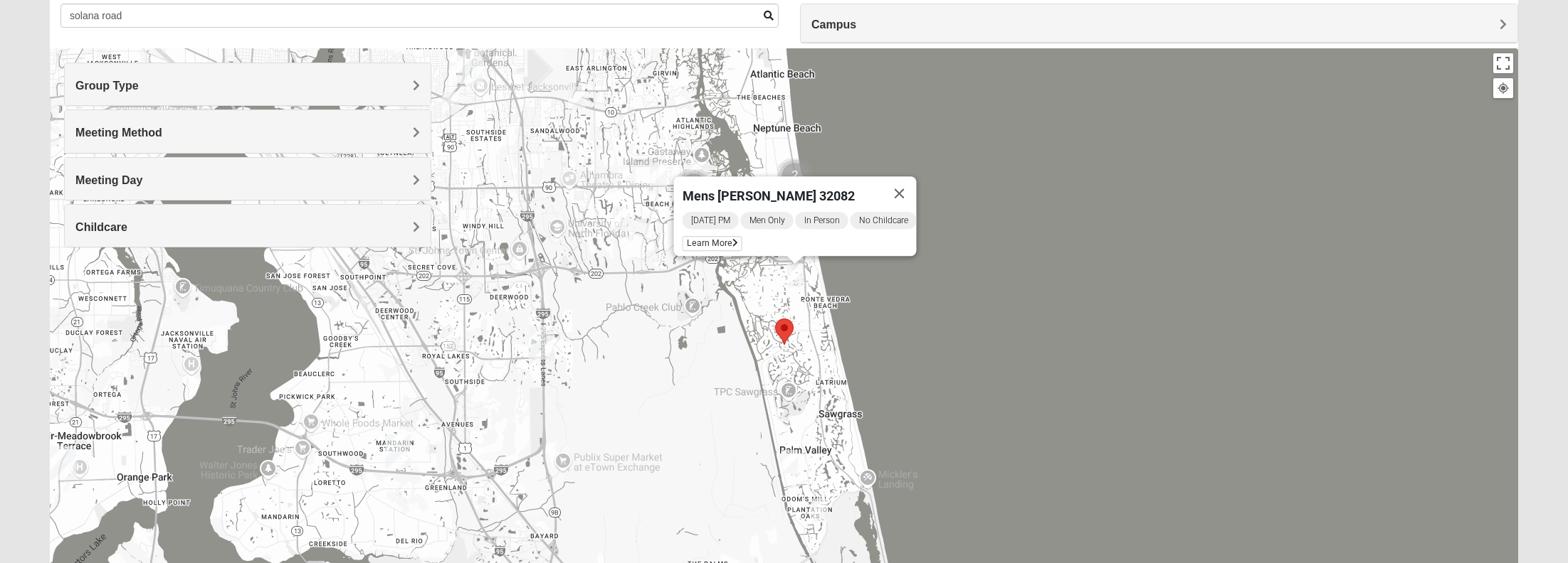
click at [792, 271] on img "Mens Crescimanno 32082" at bounding box center [795, 276] width 17 height 24
click at [676, 384] on div "Mens [PERSON_NAME] 32082 [DATE] PM Men Only In Person No Childcare Learn More" at bounding box center [784, 333] width 1468 height 569
click at [135, 88] on span "Group Type" at bounding box center [107, 86] width 63 height 12
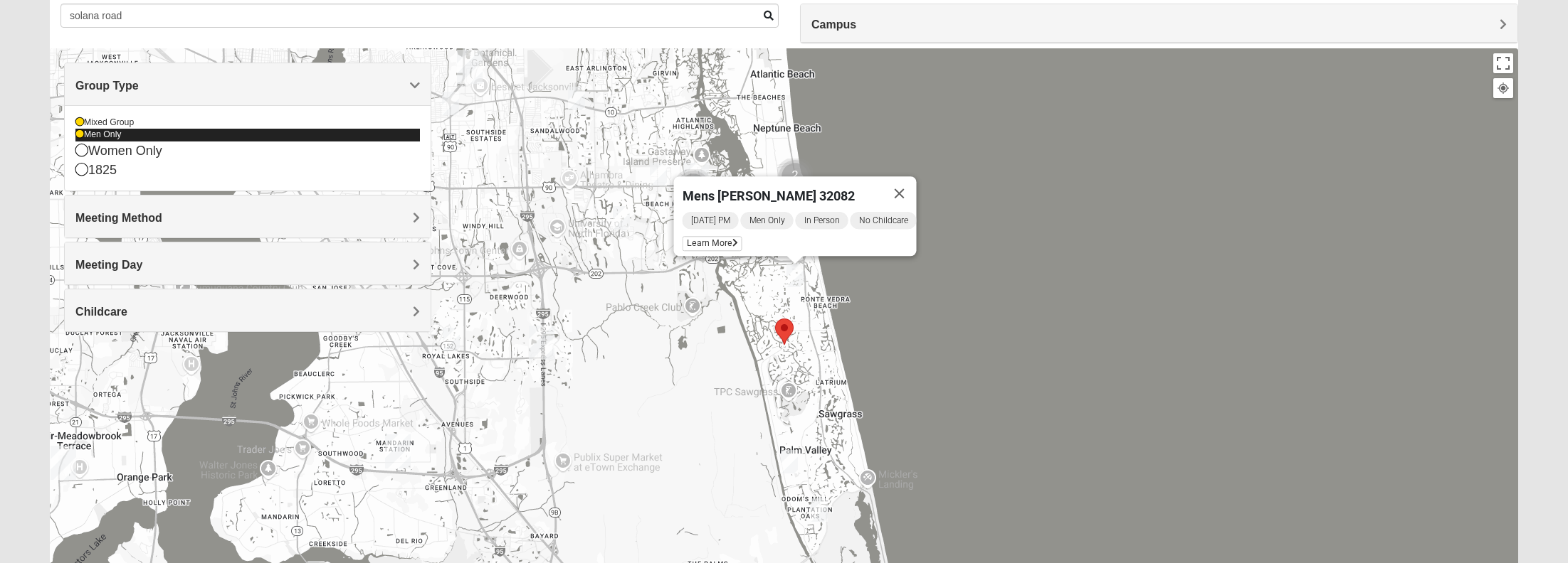
click at [80, 133] on icon at bounding box center [80, 134] width 9 height 9
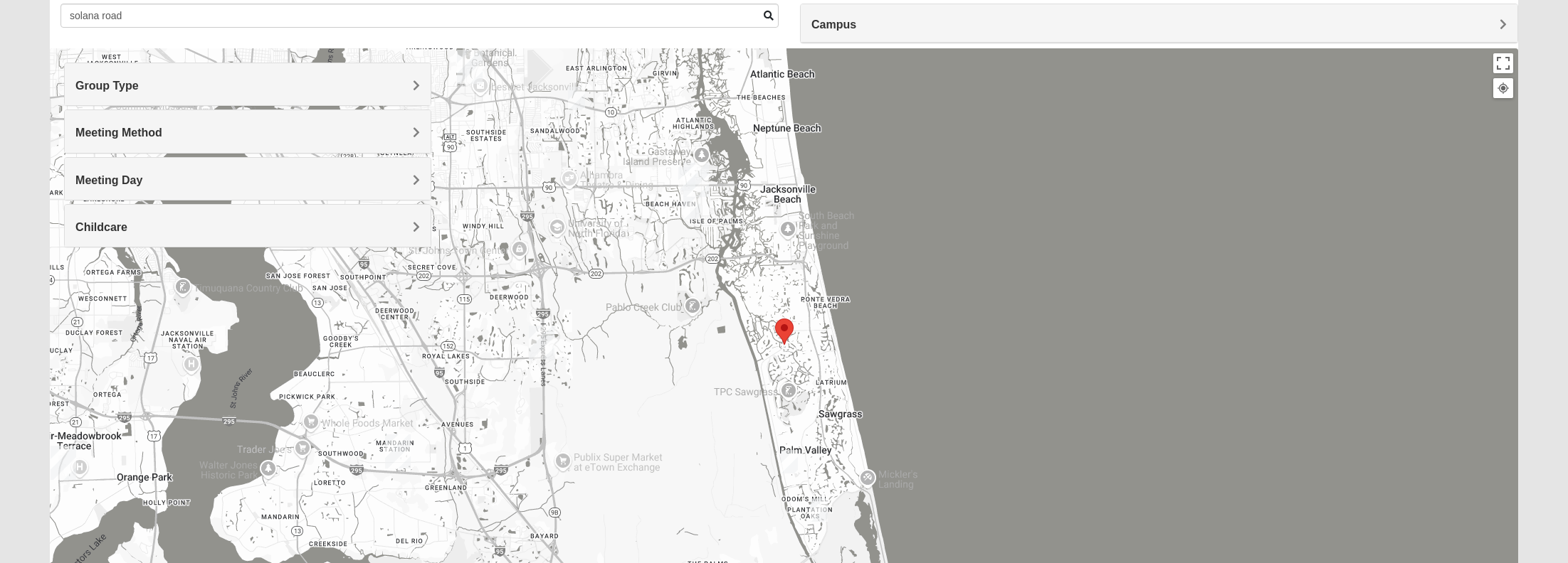
click at [301, 91] on h4 "Group Type" at bounding box center [248, 86] width 345 height 14
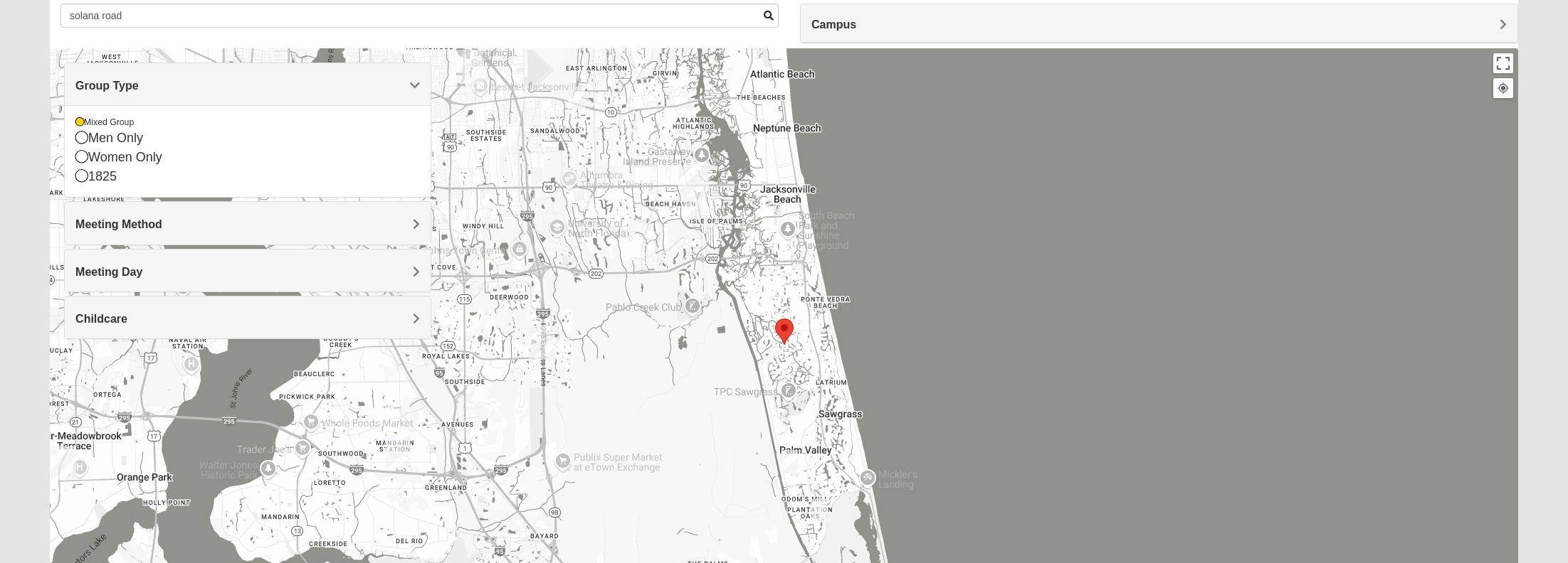
click at [303, 90] on h4 "Group Type" at bounding box center [248, 86] width 345 height 14
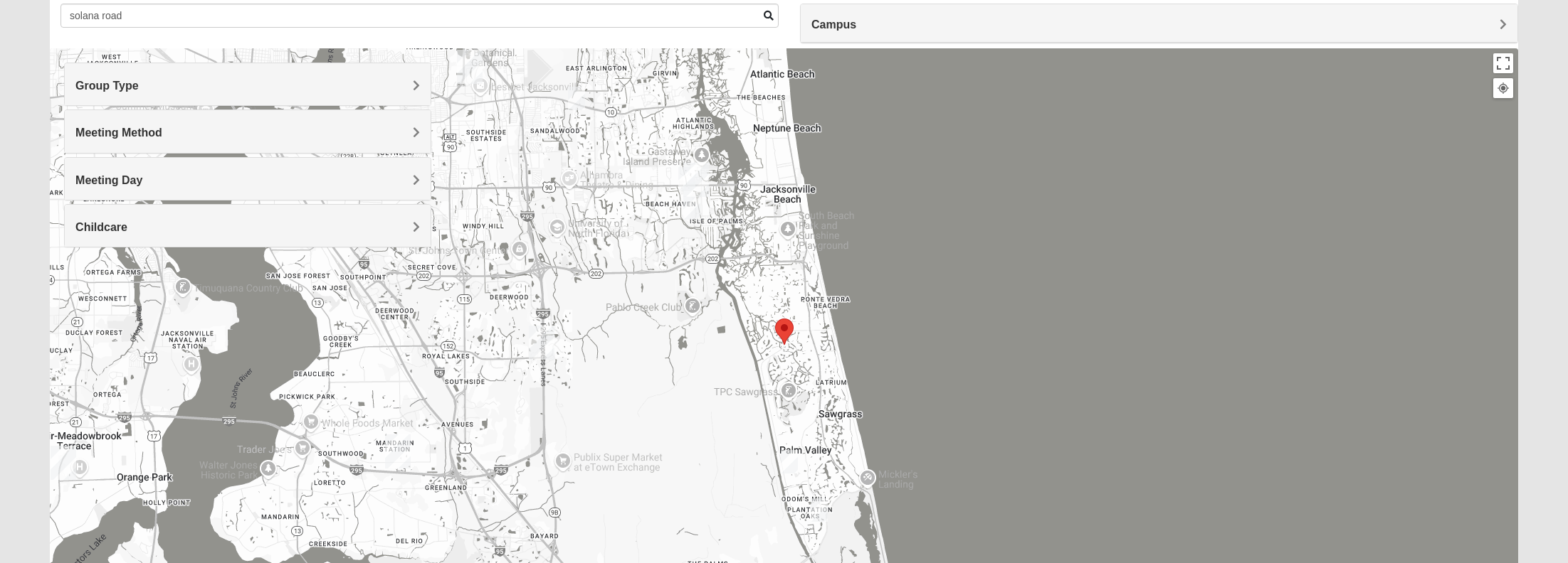
click at [285, 122] on div "Meeting Method" at bounding box center [248, 131] width 366 height 42
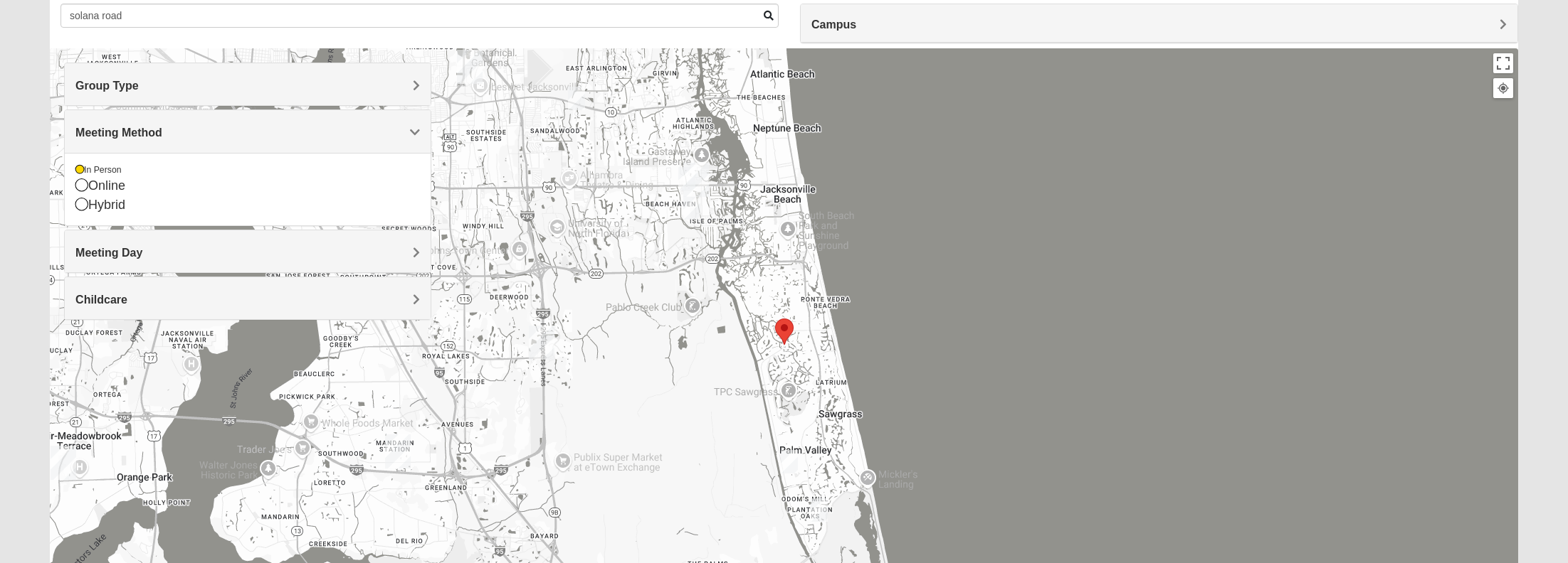
click at [286, 122] on div "Meeting Method" at bounding box center [248, 131] width 366 height 42
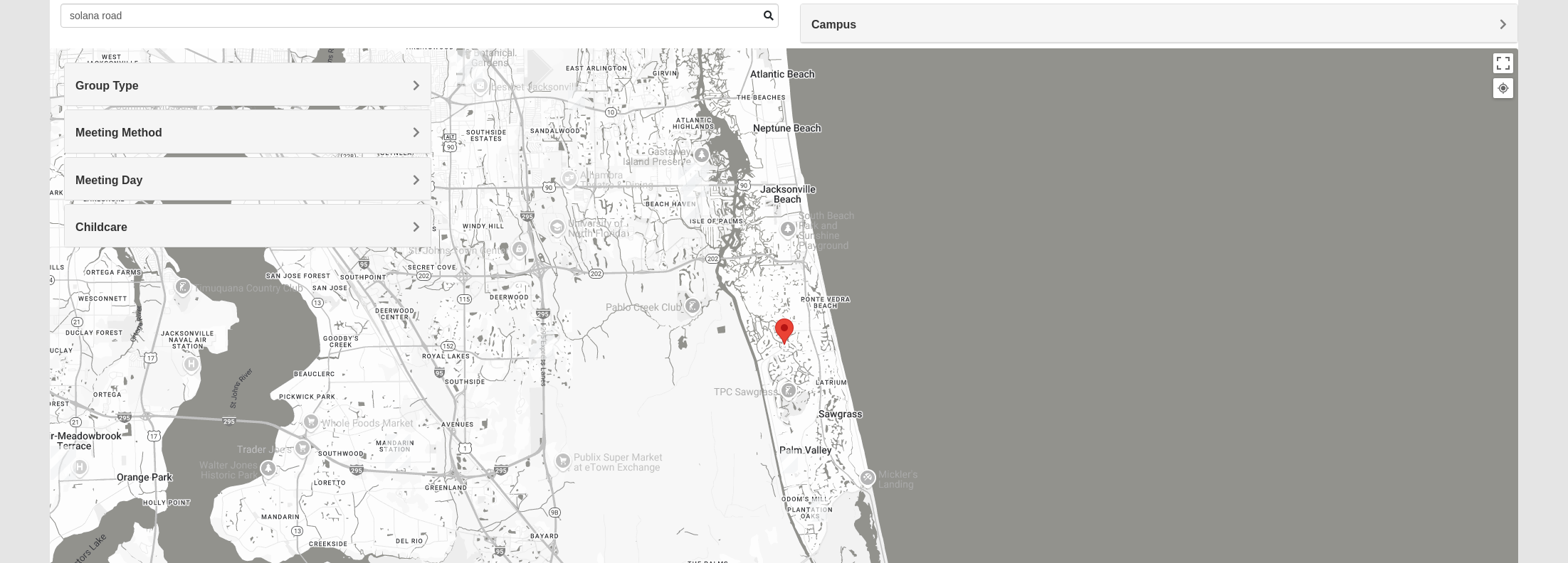
click at [246, 180] on h4 "Meeting Day" at bounding box center [248, 180] width 345 height 14
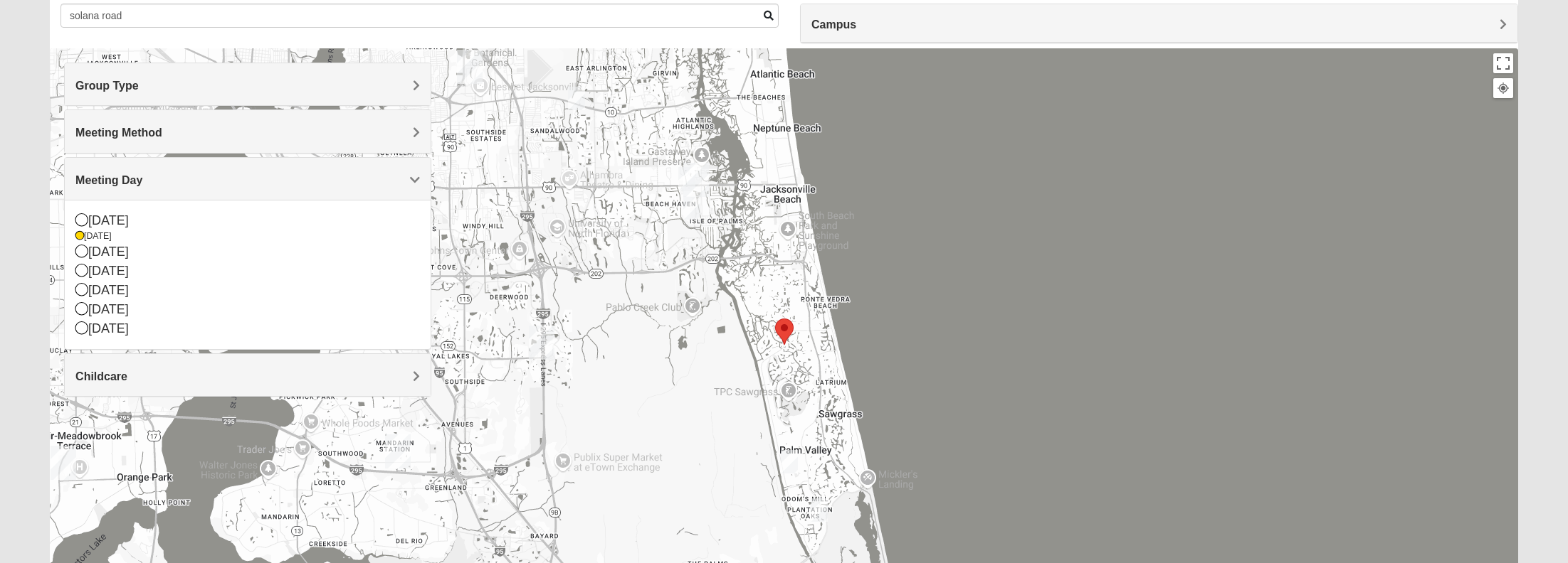
click at [248, 179] on h4 "Meeting Day" at bounding box center [248, 180] width 345 height 14
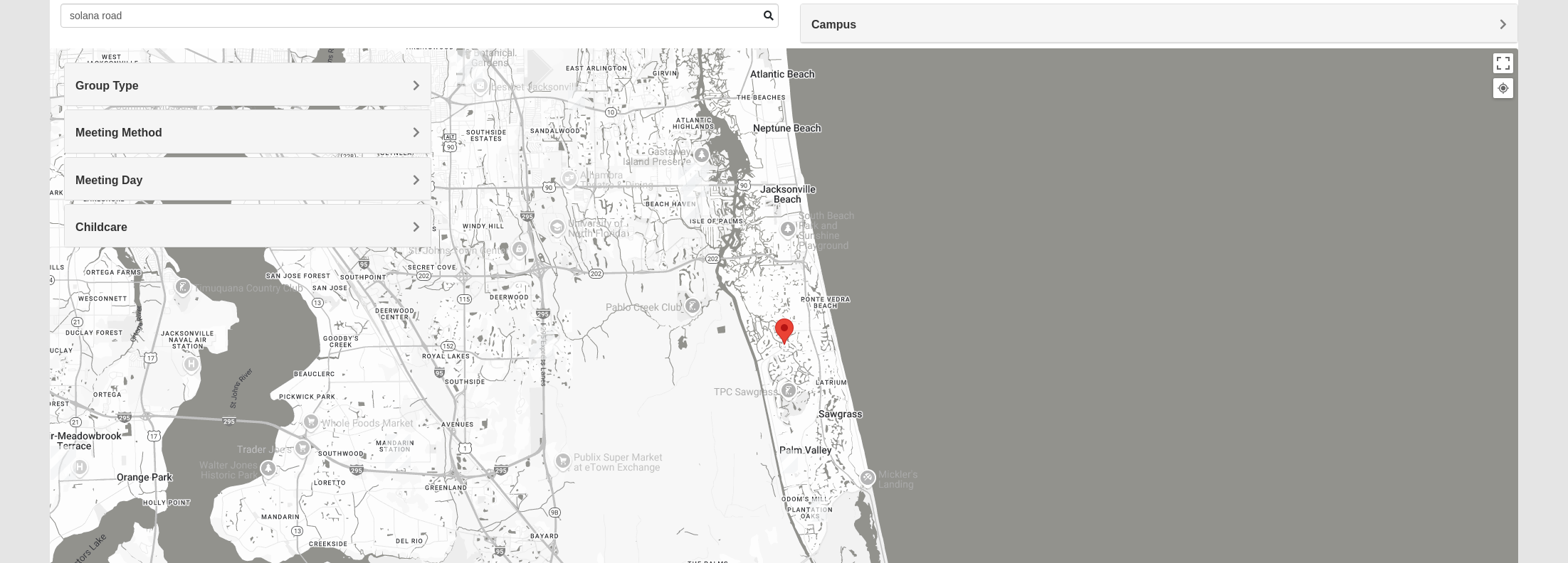
click at [216, 218] on div "Childcare" at bounding box center [248, 225] width 366 height 42
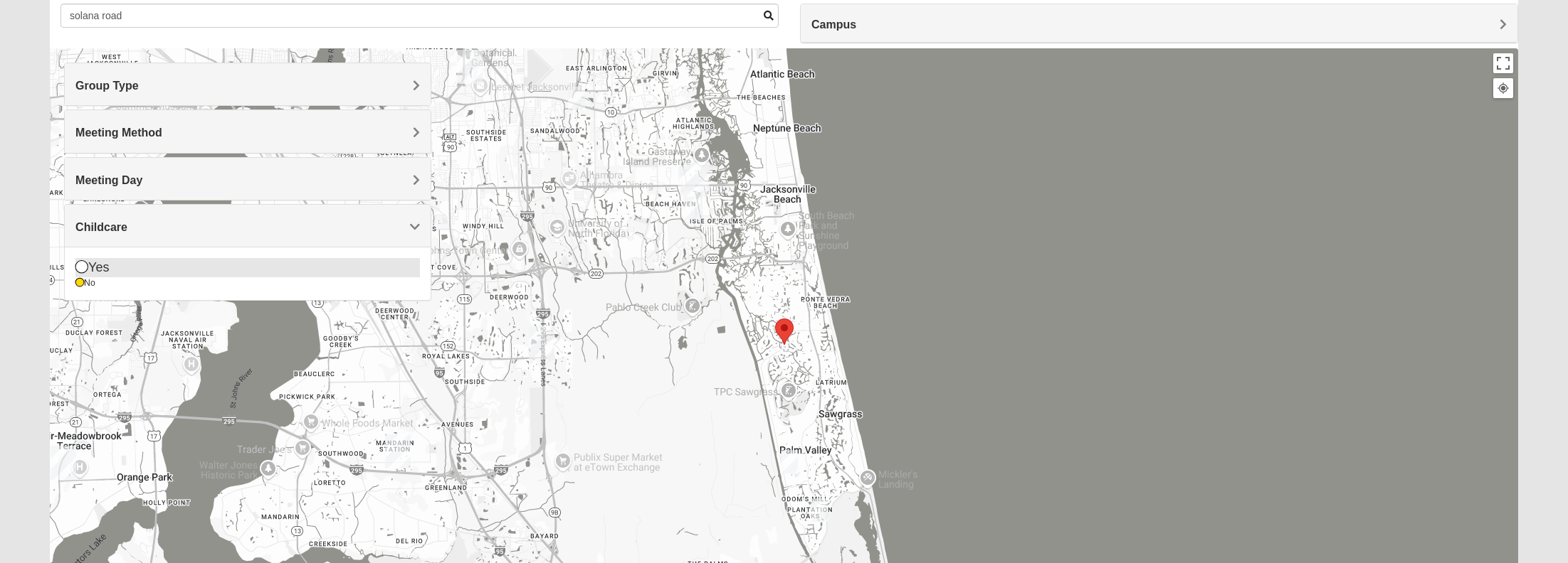
click at [83, 267] on icon at bounding box center [82, 266] width 13 height 13
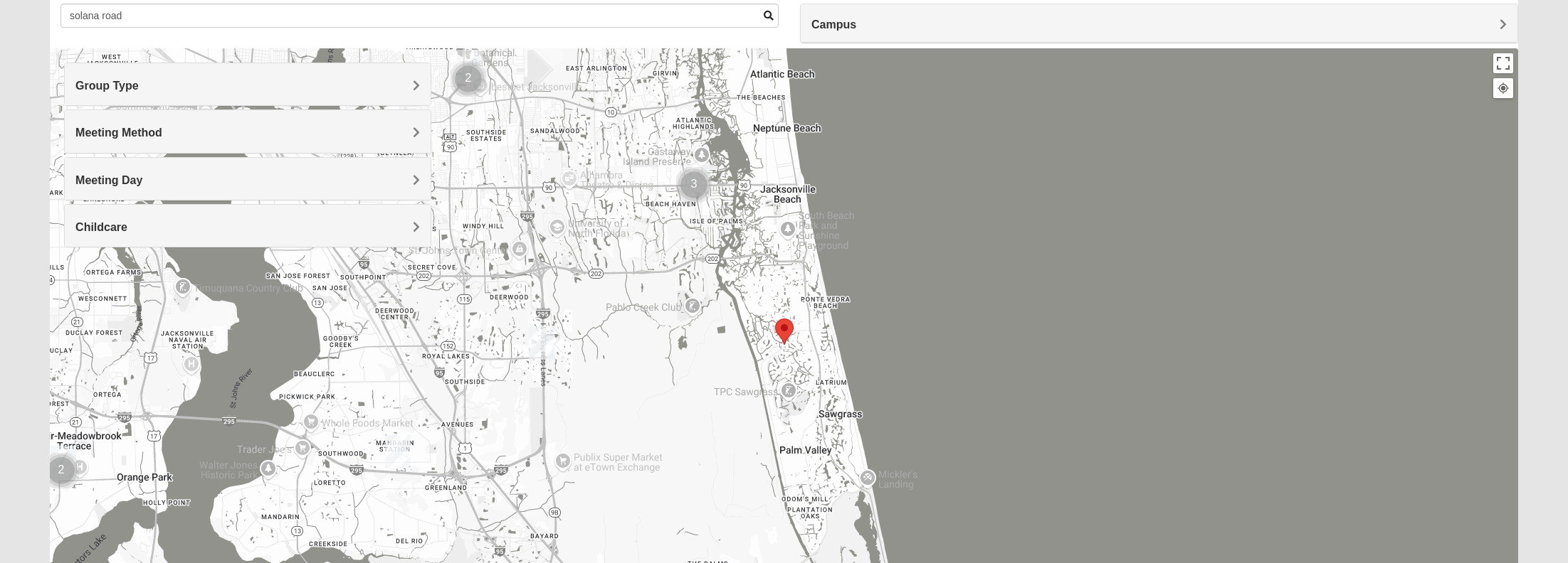
click at [651, 361] on div at bounding box center [784, 333] width 1468 height 569
click at [539, 340] on img "Baymeadows" at bounding box center [541, 343] width 26 height 34
click at [691, 356] on div "Baymeadows [STREET_ADDRESS][PERSON_NAME]" at bounding box center [784, 333] width 1468 height 569
click at [394, 444] on img "Mandarin" at bounding box center [397, 452] width 26 height 34
click at [60, 451] on img "Orange Park" at bounding box center [63, 463] width 26 height 34
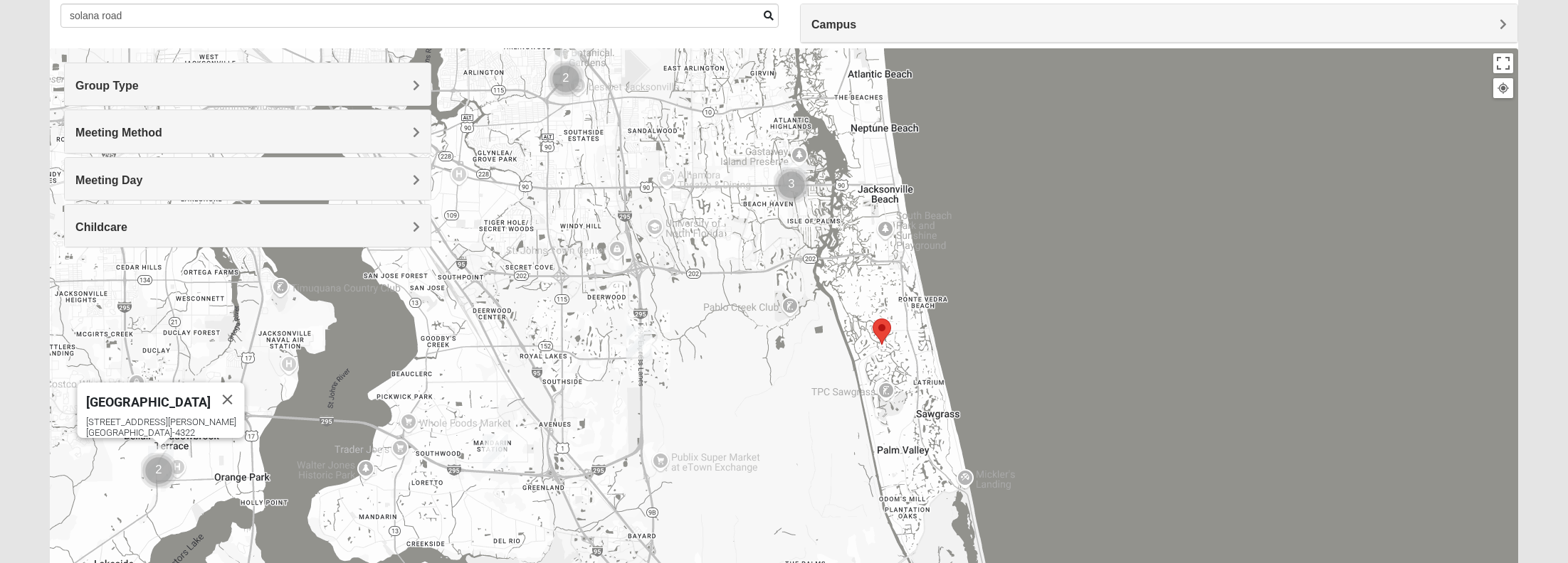
click at [493, 443] on img "Mandarin" at bounding box center [495, 452] width 26 height 34
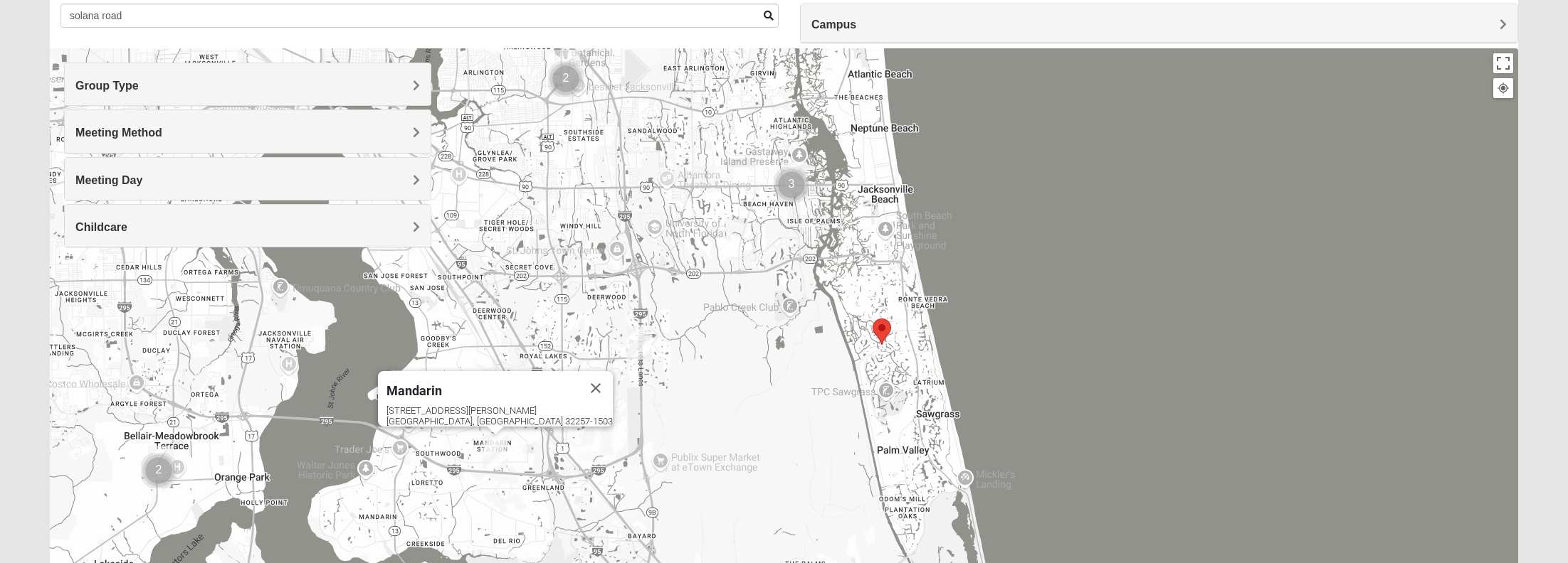
click at [802, 395] on div "Mandarin [STREET_ADDRESS][PERSON_NAME]" at bounding box center [784, 333] width 1468 height 569
click at [579, 376] on button "Close" at bounding box center [596, 389] width 34 height 34
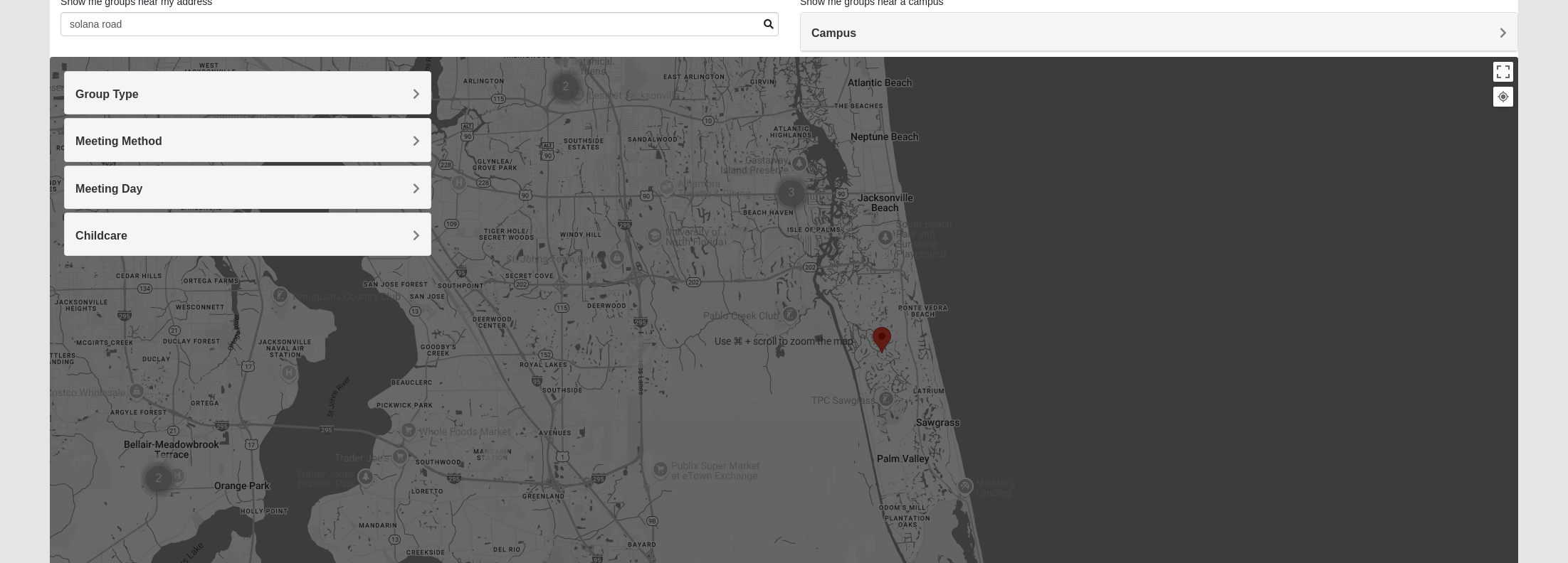
scroll to position [0, 0]
